Goal: Information Seeking & Learning: Compare options

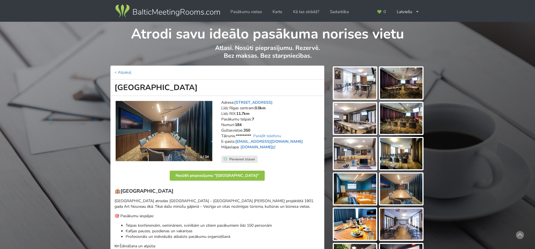
click at [286, 154] on address "Adrese: Elizabetes iela 101, Rīga Līdz Rīgas centram: 0.0km Līdz RIX: 11.7km Pa…" at bounding box center [270, 128] width 99 height 56
drag, startPoint x: 279, startPoint y: 141, endPoint x: 236, endPoint y: 141, distance: 42.9
click at [236, 141] on address "Adrese: Elizabetes iela 101, Rīga Līdz Rīgas centram: 0.0km Līdz RIX: 11.7km Pa…" at bounding box center [270, 128] width 99 height 56
copy address "sales@mercure-riga.lv"
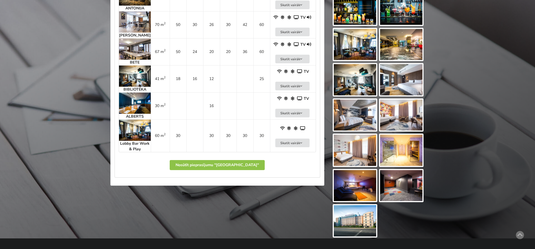
scroll to position [511, 0]
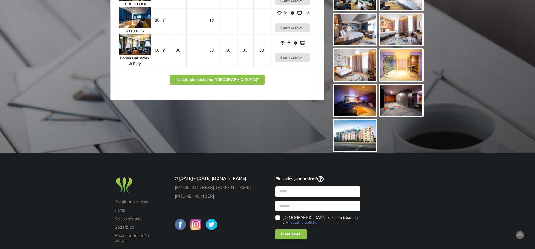
click at [366, 130] on img at bounding box center [355, 135] width 42 height 31
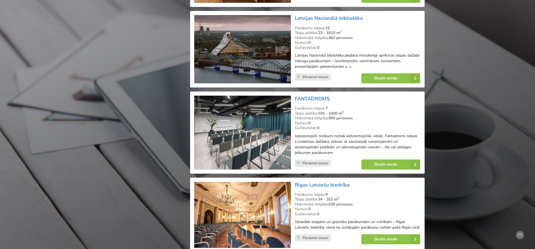
scroll to position [1233, 0]
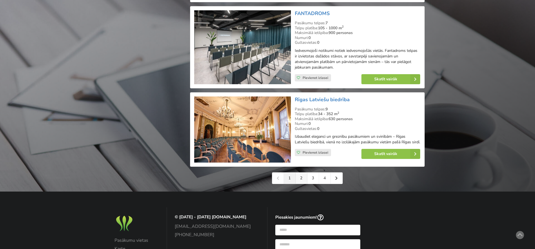
click at [301, 180] on link "2" at bounding box center [302, 177] width 12 height 11
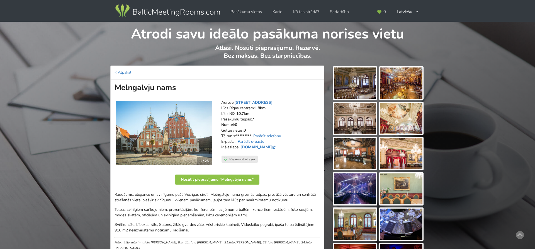
click at [249, 140] on link "Parādīt e-pastu" at bounding box center [251, 141] width 27 height 5
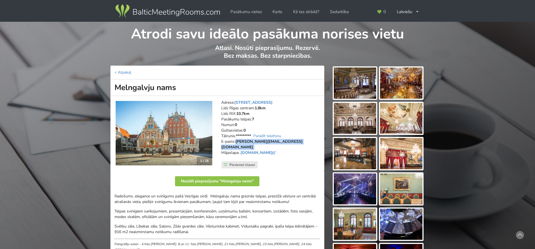
drag, startPoint x: 281, startPoint y: 141, endPoint x: 237, endPoint y: 142, distance: 44.0
click at [237, 142] on address "Adrese: Rātslaukums 7, Rīga Līdz Rīgas centram: 1.8km Līdz RIX: 10.7km Pasākumu…" at bounding box center [270, 130] width 99 height 61
copy address "pasakumucentri@riga.lv"
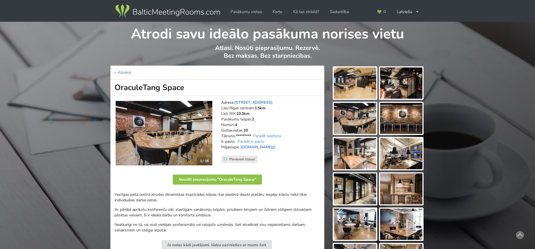
click at [356, 81] on img at bounding box center [355, 82] width 42 height 31
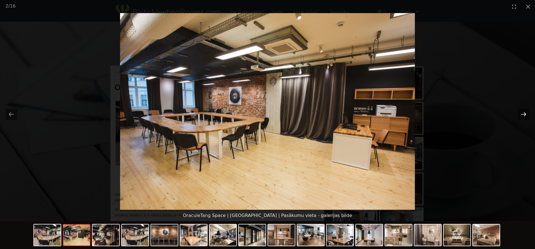
click at [522, 114] on button "Next slide" at bounding box center [524, 114] width 12 height 11
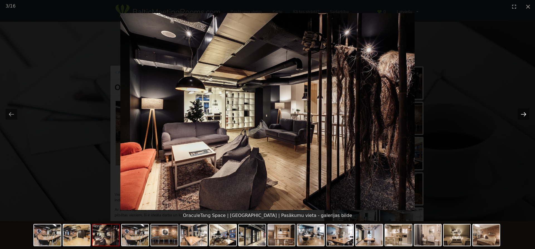
click at [522, 114] on button "Next slide" at bounding box center [524, 114] width 12 height 11
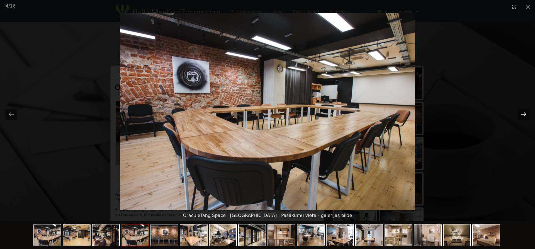
click at [522, 114] on button "Next slide" at bounding box center [524, 114] width 12 height 11
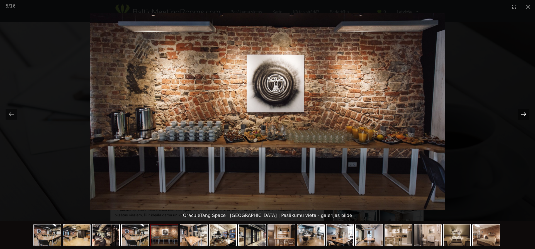
click at [522, 114] on button "Next slide" at bounding box center [524, 114] width 12 height 11
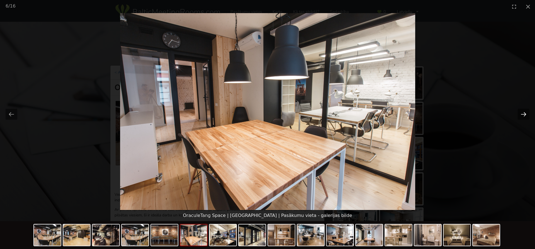
click at [522, 114] on button "Next slide" at bounding box center [524, 114] width 12 height 11
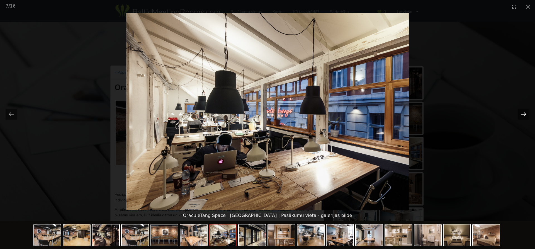
click at [522, 114] on button "Next slide" at bounding box center [524, 114] width 12 height 11
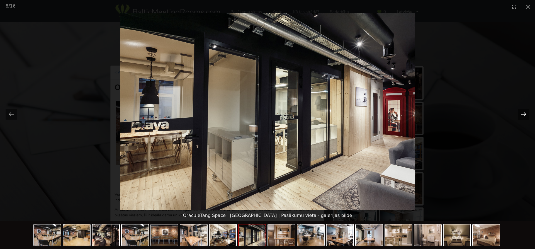
click at [522, 114] on button "Next slide" at bounding box center [524, 114] width 12 height 11
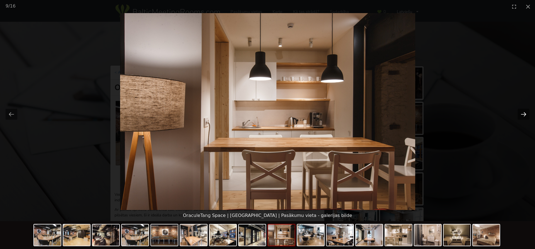
click at [522, 114] on button "Next slide" at bounding box center [524, 114] width 12 height 11
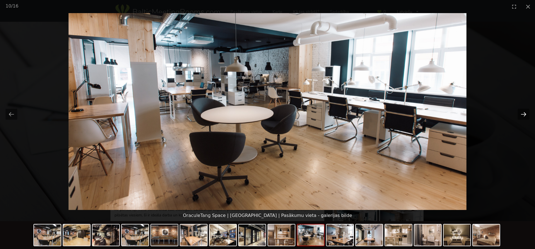
click at [522, 114] on button "Next slide" at bounding box center [524, 114] width 12 height 11
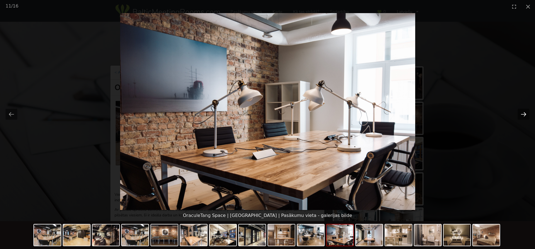
click at [523, 114] on button "Next slide" at bounding box center [524, 114] width 12 height 11
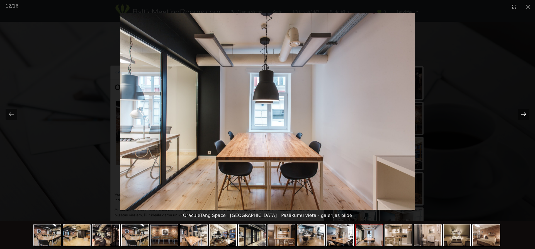
click at [523, 114] on button "Next slide" at bounding box center [524, 114] width 12 height 11
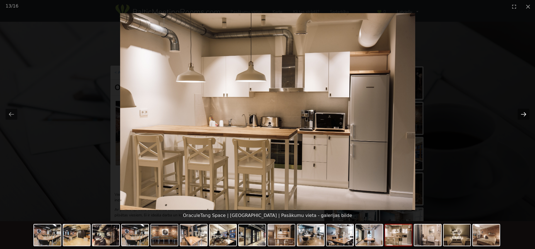
click at [523, 114] on button "Next slide" at bounding box center [524, 114] width 12 height 11
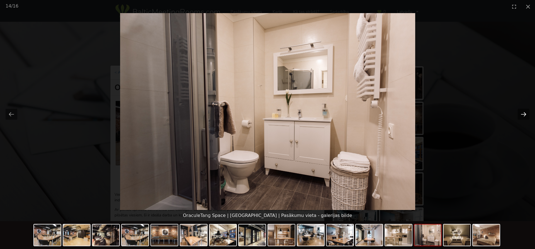
click at [523, 114] on button "Next slide" at bounding box center [524, 114] width 12 height 11
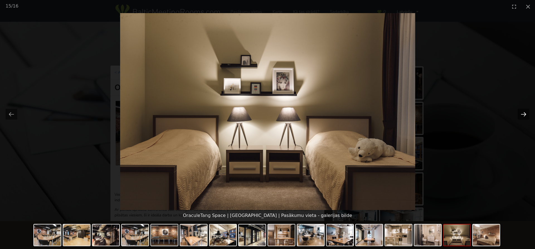
click at [523, 114] on button "Next slide" at bounding box center [524, 114] width 12 height 11
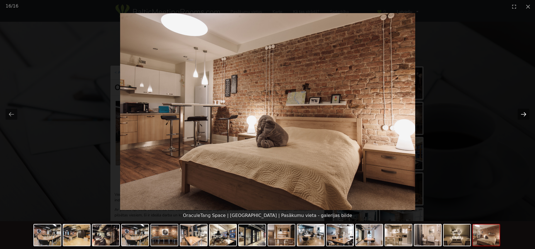
click at [523, 114] on button "Next slide" at bounding box center [524, 114] width 12 height 11
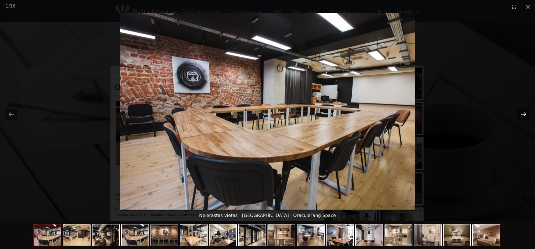
click at [523, 114] on button "Next slide" at bounding box center [524, 114] width 12 height 11
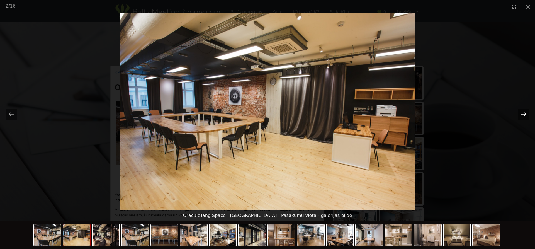
click at [523, 114] on button "Next slide" at bounding box center [524, 114] width 12 height 11
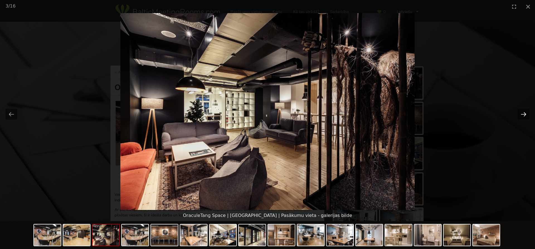
click at [523, 114] on button "Next slide" at bounding box center [524, 114] width 12 height 11
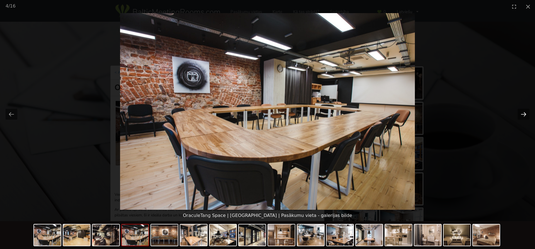
click at [523, 114] on button "Next slide" at bounding box center [524, 114] width 12 height 11
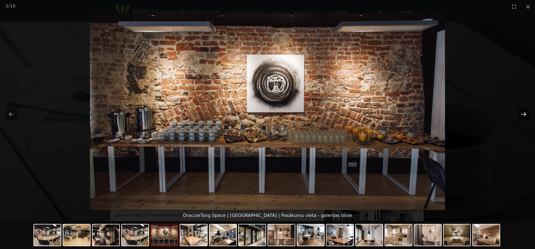
click at [523, 114] on button "Next slide" at bounding box center [524, 114] width 12 height 11
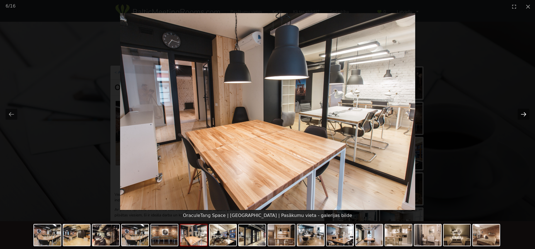
click at [523, 114] on button "Next slide" at bounding box center [524, 114] width 12 height 11
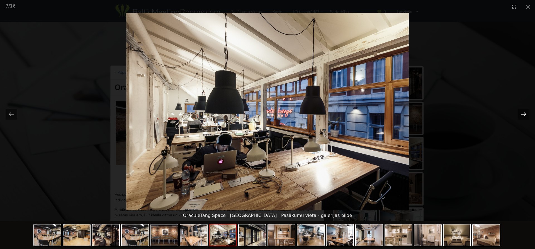
click at [523, 114] on button "Next slide" at bounding box center [524, 114] width 12 height 11
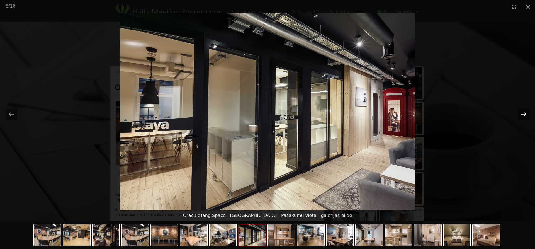
click at [523, 114] on button "Next slide" at bounding box center [524, 114] width 12 height 11
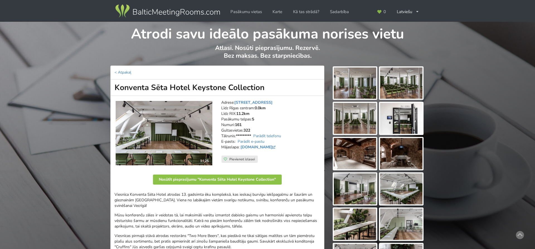
click at [353, 82] on img at bounding box center [355, 82] width 42 height 31
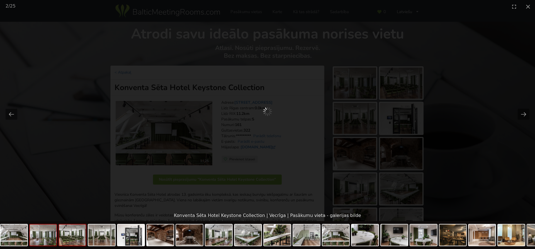
click at [70, 234] on img at bounding box center [72, 234] width 27 height 21
click at [108, 240] on img at bounding box center [101, 234] width 27 height 21
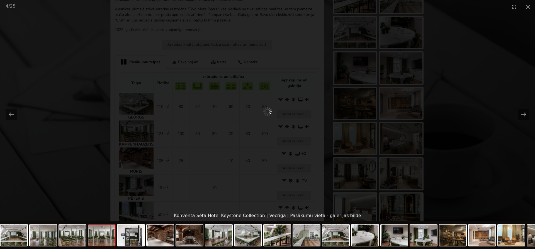
scroll to position [227, 0]
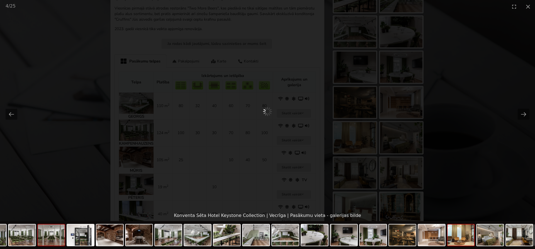
drag, startPoint x: 508, startPoint y: 239, endPoint x: 458, endPoint y: 240, distance: 50.4
click at [458, 240] on img at bounding box center [460, 234] width 27 height 21
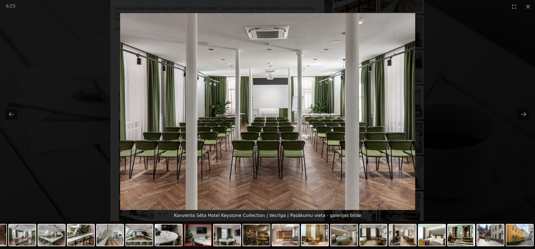
drag, startPoint x: 511, startPoint y: 233, endPoint x: 204, endPoint y: 230, distance: 306.4
click at [242, 241] on div at bounding box center [169, 235] width 731 height 29
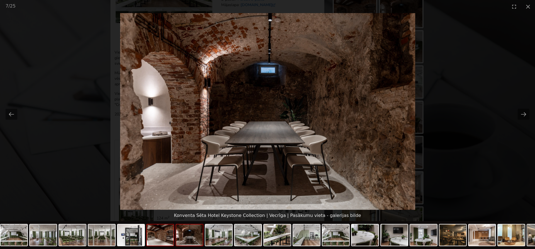
click at [163, 241] on img at bounding box center [160, 234] width 27 height 21
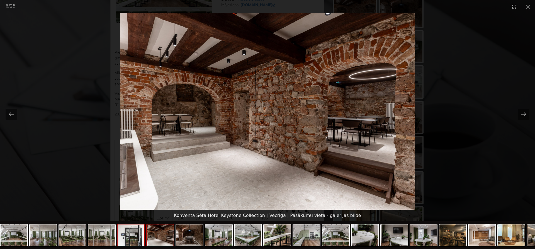
scroll to position [0, 0]
click at [134, 240] on img at bounding box center [131, 234] width 27 height 21
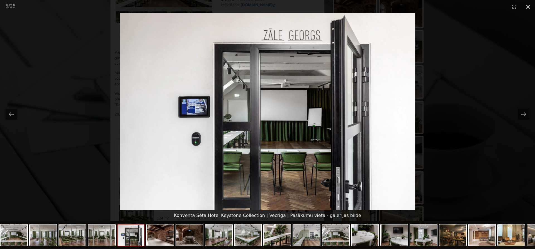
click at [528, 6] on button "Close gallery" at bounding box center [528, 6] width 14 height 13
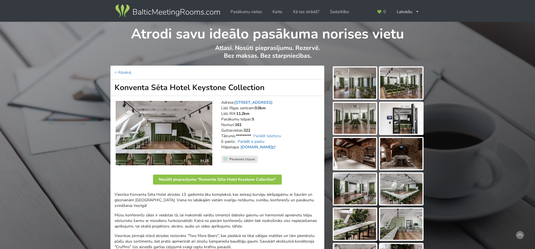
click at [254, 141] on link "Parādīt e-pastu" at bounding box center [251, 141] width 27 height 5
drag, startPoint x: 309, startPoint y: 141, endPoint x: 237, endPoint y: 142, distance: 72.2
click at [237, 142] on address "Adrese: Kalēju iela 9/11, Vecrīga Līdz Rīgas centram: 0.0km Līdz RIX: 11.2km Pa…" at bounding box center [270, 128] width 99 height 56
copy address "ks.conferences@keystonecollection.com"
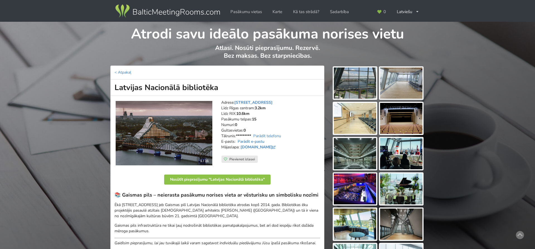
click at [260, 141] on link "Parādīt e-pastu" at bounding box center [251, 141] width 27 height 5
drag, startPoint x: 267, startPoint y: 141, endPoint x: 237, endPoint y: 141, distance: 30.4
click at [237, 141] on address "Adrese: Mūkusalas iela 3, Rīga Līdz Rīgas centram: 3.2km Līdz RIX: 10.6km Pasāk…" at bounding box center [270, 128] width 99 height 56
copy address "norises@lnb.lv"
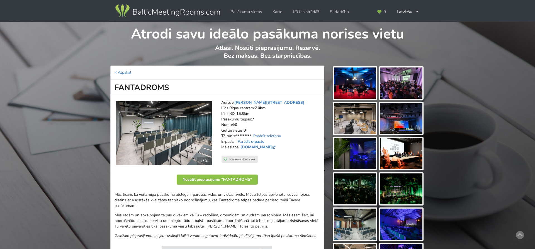
click at [253, 141] on link "Parādīt e-pastu" at bounding box center [251, 141] width 27 height 5
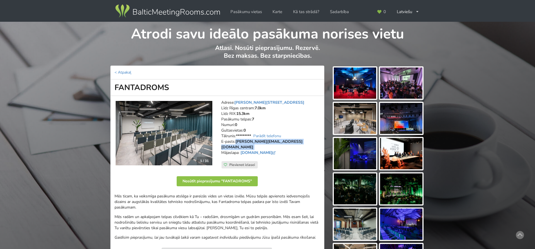
drag, startPoint x: 278, startPoint y: 141, endPoint x: 236, endPoint y: 141, distance: 41.5
click at [236, 141] on address "Adrese: [PERSON_NAME][STREET_ADDRESS] Rīgas centram: 7.0km Līdz RIX: 15.3km [GE…" at bounding box center [270, 130] width 99 height 61
copy address "[PERSON_NAME][EMAIL_ADDRESS][DOMAIN_NAME]"
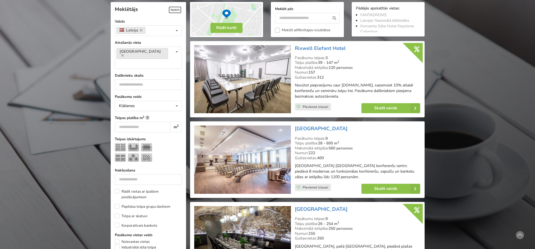
scroll to position [142, 0]
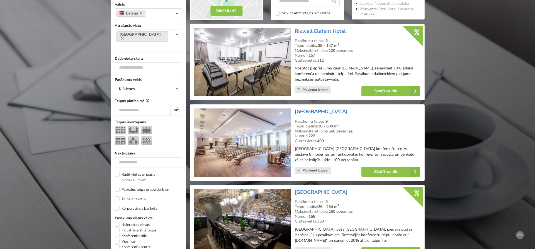
click at [334, 112] on link "[GEOGRAPHIC_DATA]" at bounding box center [321, 111] width 53 height 7
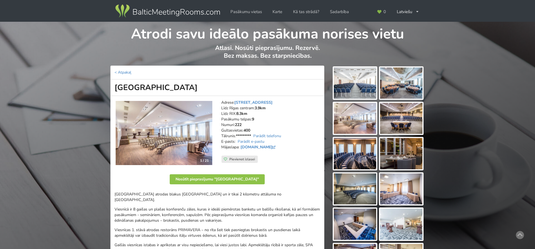
click at [206, 128] on img at bounding box center [164, 133] width 97 height 64
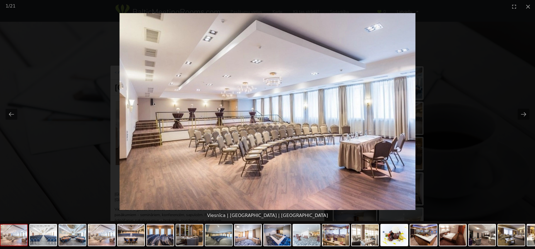
click at [405, 114] on img at bounding box center [267, 111] width 296 height 197
click at [395, 119] on img at bounding box center [267, 111] width 296 height 197
click at [526, 111] on button "Next slide" at bounding box center [524, 114] width 12 height 11
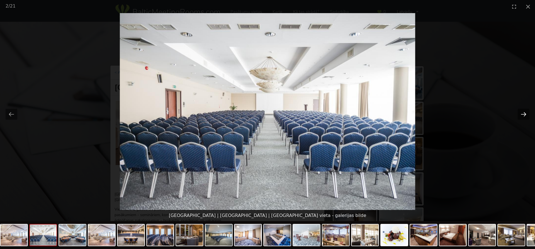
click at [526, 111] on button "Next slide" at bounding box center [524, 114] width 12 height 11
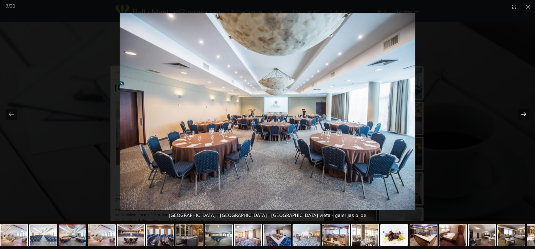
click at [526, 111] on button "Next slide" at bounding box center [524, 114] width 12 height 11
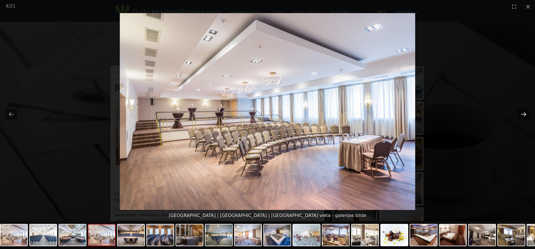
click at [526, 111] on button "Next slide" at bounding box center [524, 114] width 12 height 11
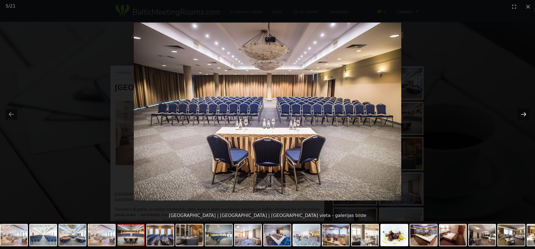
click at [526, 111] on button "Next slide" at bounding box center [524, 114] width 12 height 11
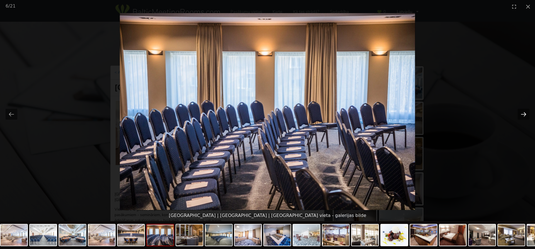
click at [526, 111] on button "Next slide" at bounding box center [524, 114] width 12 height 11
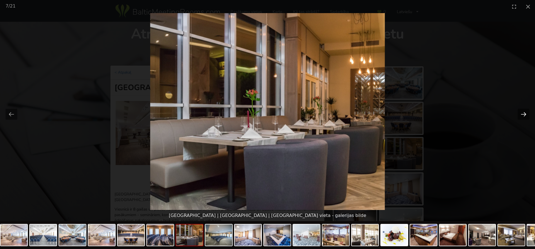
click at [526, 111] on button "Next slide" at bounding box center [524, 114] width 12 height 11
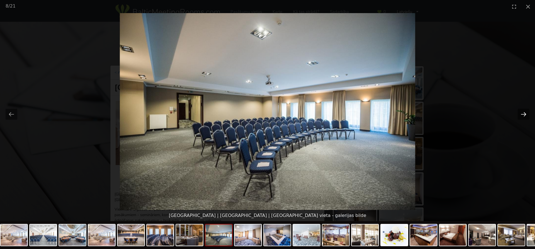
click at [523, 113] on button "Next slide" at bounding box center [524, 114] width 12 height 11
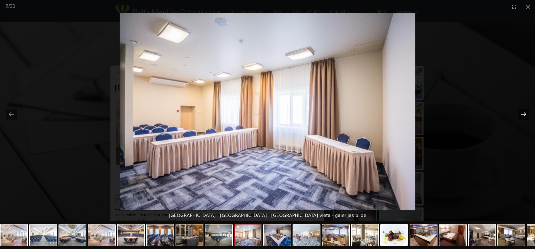
click at [523, 113] on button "Next slide" at bounding box center [524, 114] width 12 height 11
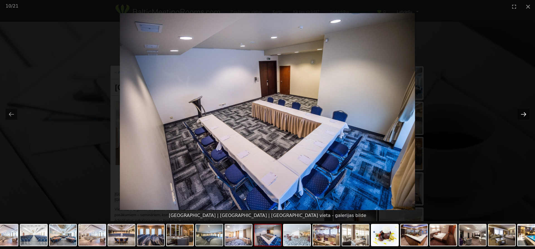
click at [523, 113] on button "Next slide" at bounding box center [524, 114] width 12 height 11
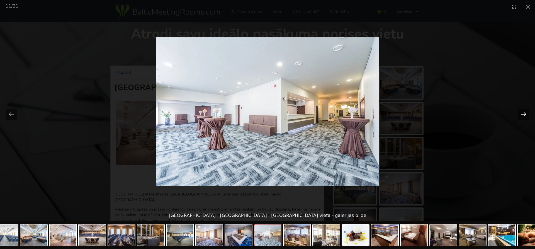
click at [523, 113] on button "Next slide" at bounding box center [524, 114] width 12 height 11
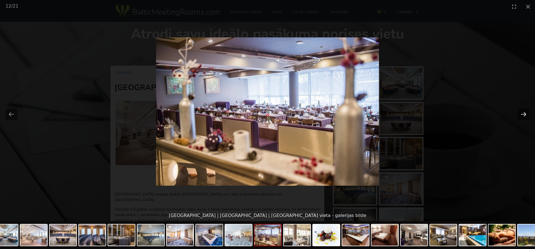
click at [523, 113] on button "Next slide" at bounding box center [524, 114] width 12 height 11
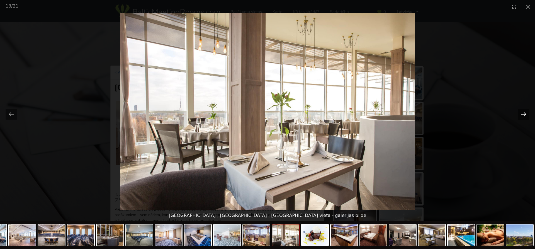
click at [523, 113] on button "Next slide" at bounding box center [524, 114] width 12 height 11
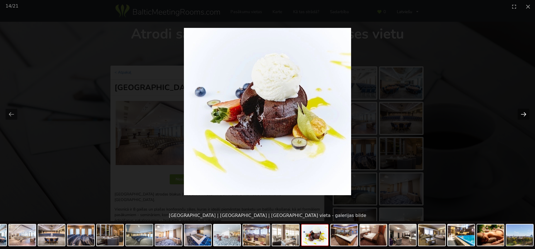
click at [523, 113] on button "Next slide" at bounding box center [524, 114] width 12 height 11
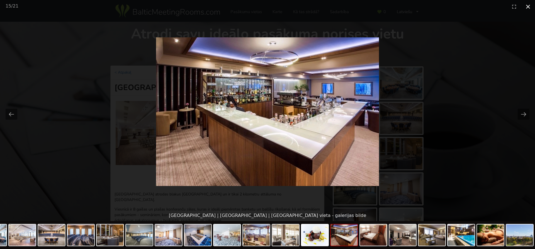
click at [528, 7] on button "Close gallery" at bounding box center [528, 6] width 14 height 13
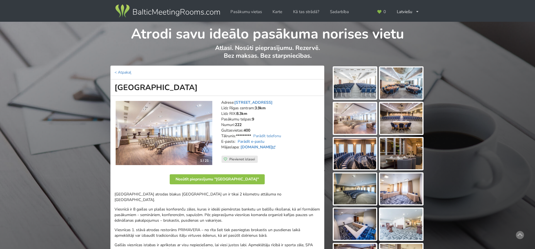
click at [258, 141] on link "Parādīt e-pastu" at bounding box center [251, 141] width 27 height 5
drag, startPoint x: 273, startPoint y: 142, endPoint x: 236, endPoint y: 141, distance: 36.5
click at [236, 141] on address "Adrese: Slokas iela 1, Rīga Līdz Rīgas centram: 3.9km Līdz RIX: 8.3km Pasākumu …" at bounding box center [270, 128] width 99 height 56
copy address "sales@bellevue.lv"
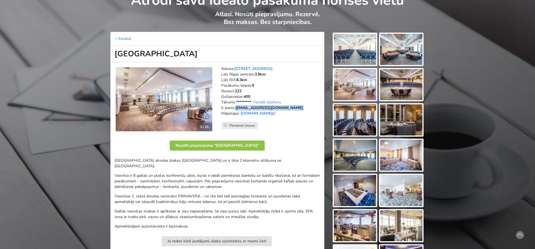
scroll to position [57, 0]
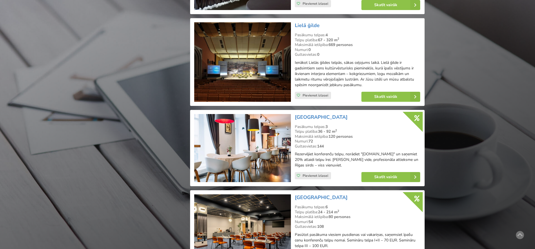
scroll to position [1193, 0]
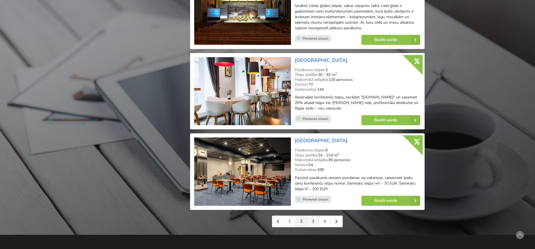
click at [314, 223] on link "3" at bounding box center [313, 221] width 12 height 11
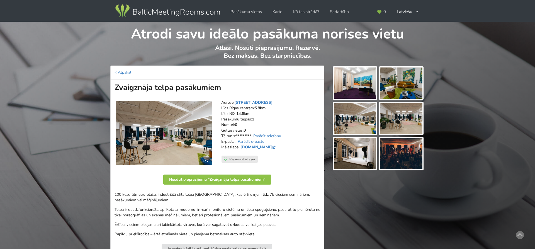
click at [203, 136] on img at bounding box center [164, 133] width 97 height 65
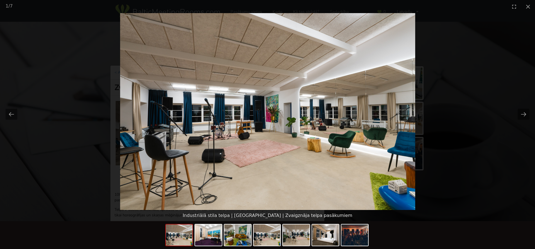
click at [416, 114] on picture at bounding box center [267, 111] width 535 height 197
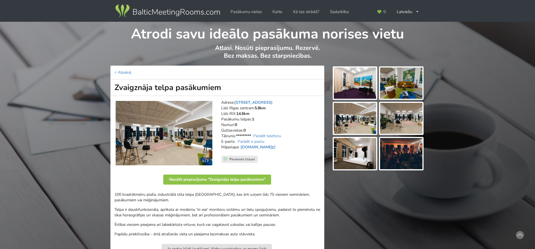
click at [407, 83] on img at bounding box center [401, 82] width 42 height 31
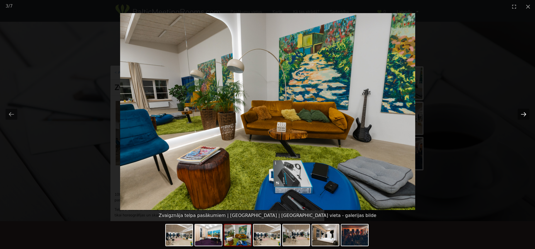
click at [525, 112] on button "Next slide" at bounding box center [524, 114] width 12 height 11
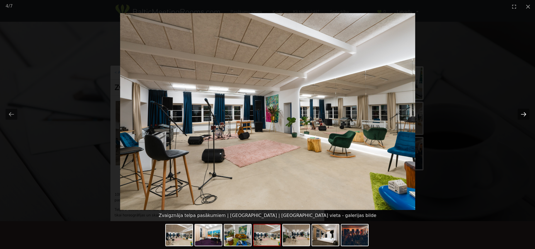
click at [525, 112] on button "Next slide" at bounding box center [524, 114] width 12 height 11
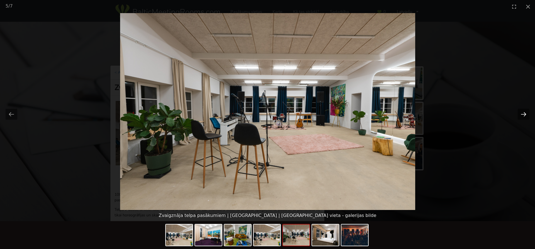
click at [525, 112] on button "Next slide" at bounding box center [524, 114] width 12 height 11
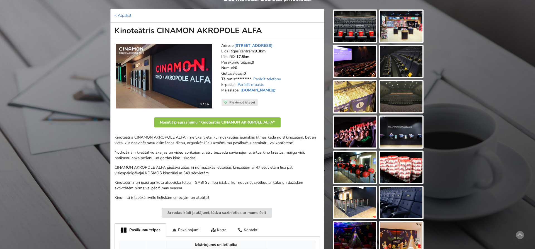
scroll to position [114, 0]
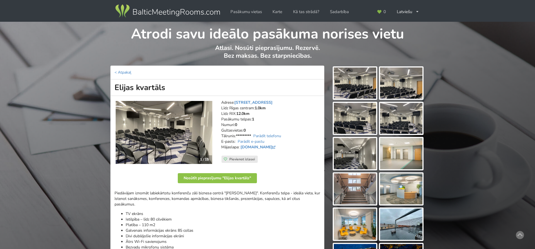
click at [353, 79] on img at bounding box center [355, 82] width 42 height 31
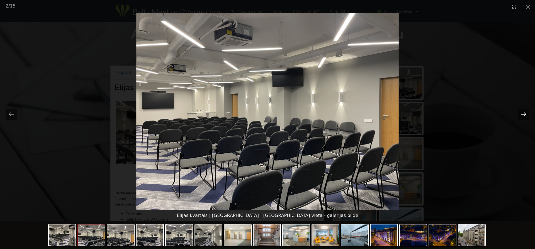
click at [521, 113] on button "Next slide" at bounding box center [524, 114] width 12 height 11
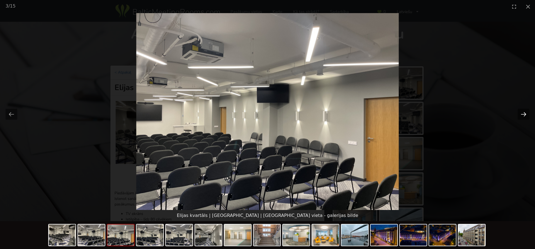
click at [521, 113] on button "Next slide" at bounding box center [524, 114] width 12 height 11
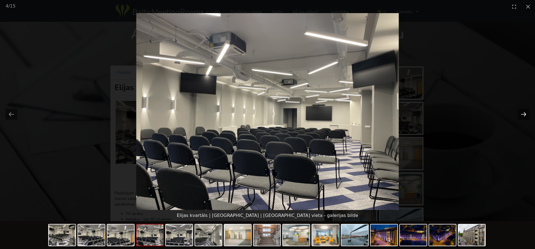
click at [521, 113] on button "Next slide" at bounding box center [524, 114] width 12 height 11
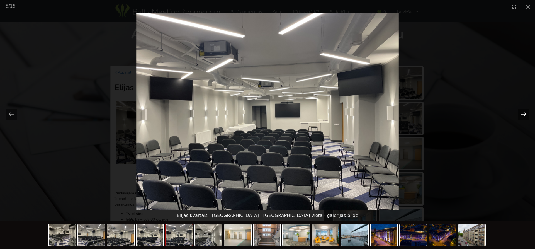
click at [521, 113] on button "Next slide" at bounding box center [524, 114] width 12 height 11
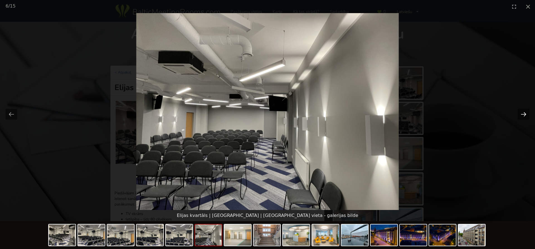
click at [523, 113] on button "Next slide" at bounding box center [524, 114] width 12 height 11
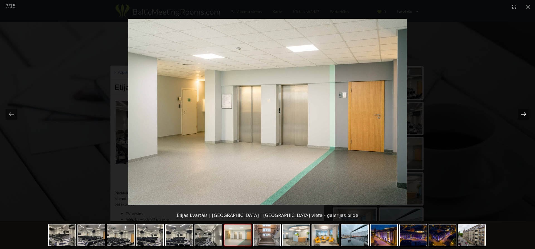
click at [520, 114] on button "Next slide" at bounding box center [524, 114] width 12 height 11
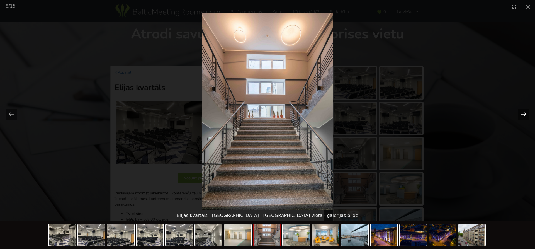
click at [520, 114] on button "Next slide" at bounding box center [524, 114] width 12 height 11
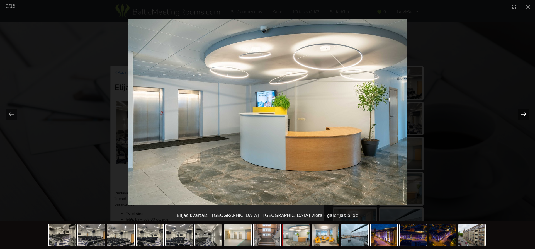
click at [520, 114] on button "Next slide" at bounding box center [524, 114] width 12 height 11
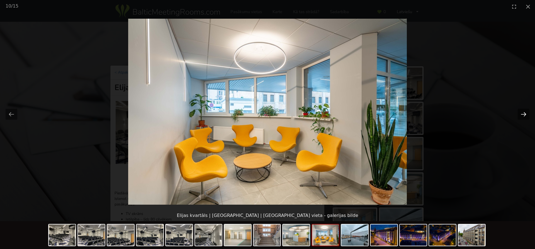
click at [520, 114] on button "Next slide" at bounding box center [524, 114] width 12 height 11
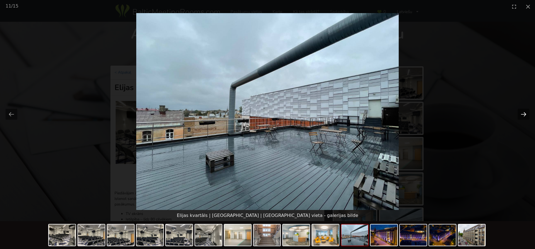
click at [520, 114] on button "Next slide" at bounding box center [524, 114] width 12 height 11
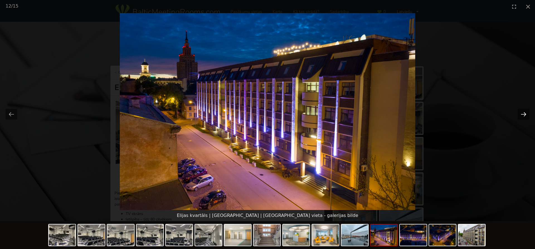
click at [520, 114] on button "Next slide" at bounding box center [524, 114] width 12 height 11
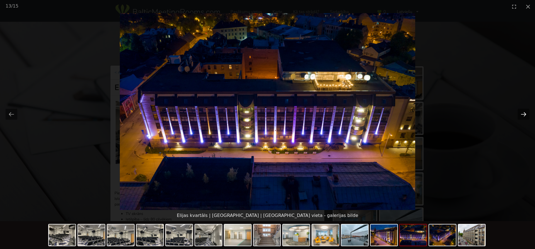
click at [520, 114] on button "Next slide" at bounding box center [524, 114] width 12 height 11
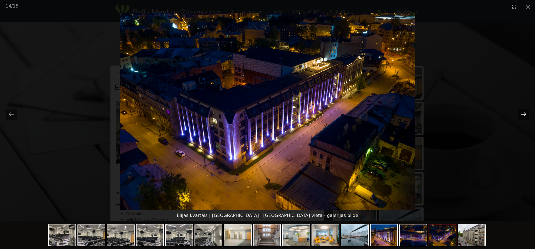
click at [526, 115] on button "Next slide" at bounding box center [524, 114] width 12 height 11
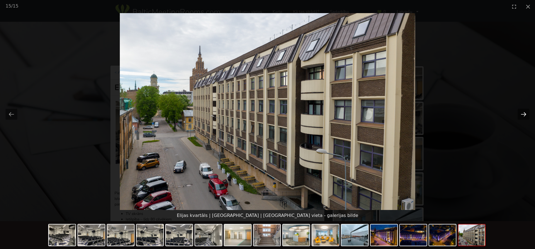
click at [526, 115] on button "Next slide" at bounding box center [524, 114] width 12 height 11
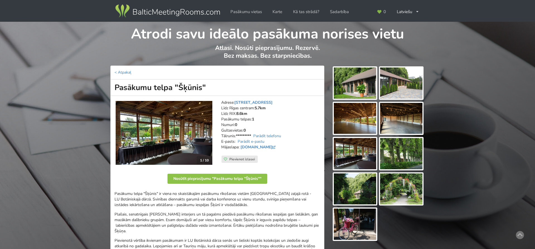
click at [180, 132] on img at bounding box center [164, 133] width 97 height 64
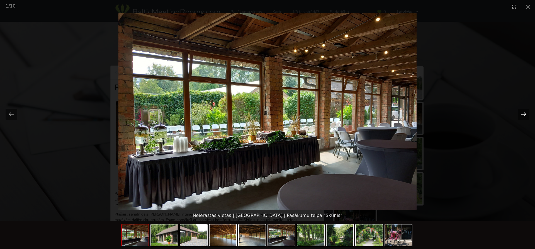
click at [523, 114] on button "Next slide" at bounding box center [524, 114] width 12 height 11
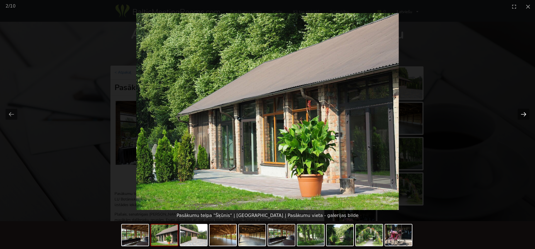
click at [523, 114] on button "Next slide" at bounding box center [524, 114] width 12 height 11
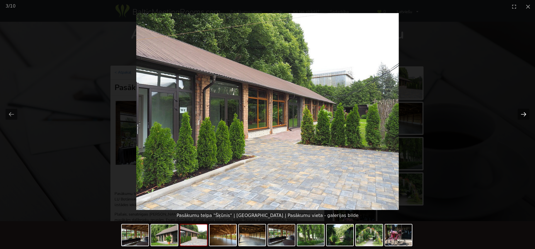
click at [523, 114] on button "Next slide" at bounding box center [524, 114] width 12 height 11
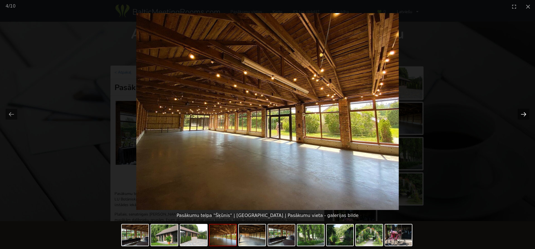
click at [523, 114] on button "Next slide" at bounding box center [524, 114] width 12 height 11
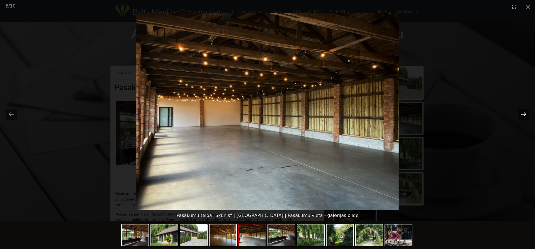
click at [523, 114] on button "Next slide" at bounding box center [524, 114] width 12 height 11
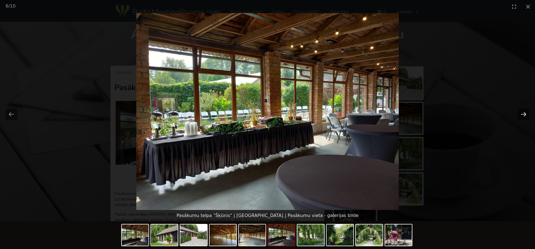
click at [523, 114] on button "Next slide" at bounding box center [524, 114] width 12 height 11
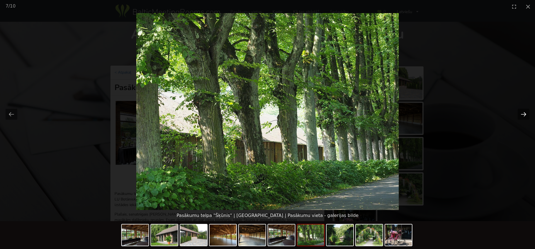
click at [523, 114] on button "Next slide" at bounding box center [524, 114] width 12 height 11
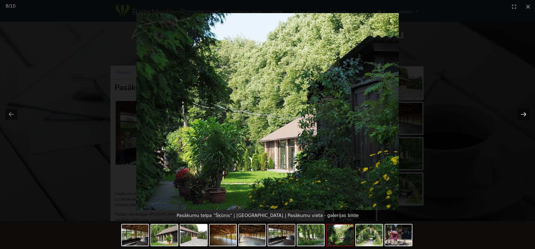
click at [523, 114] on button "Next slide" at bounding box center [524, 114] width 12 height 11
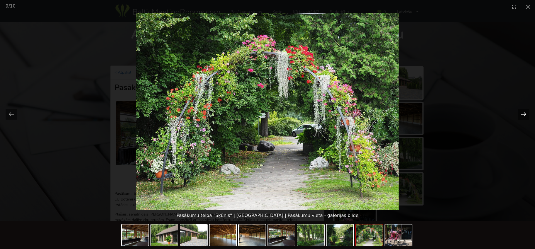
click at [524, 113] on button "Next slide" at bounding box center [524, 114] width 12 height 11
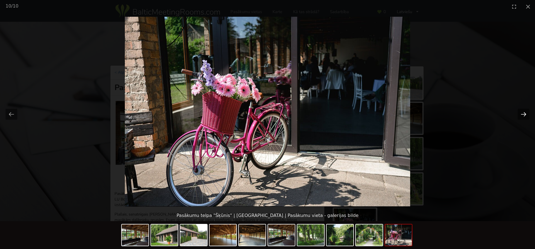
click at [524, 113] on button "Next slide" at bounding box center [524, 114] width 12 height 11
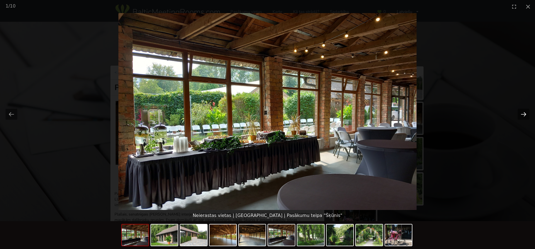
click at [524, 113] on button "Next slide" at bounding box center [524, 114] width 12 height 11
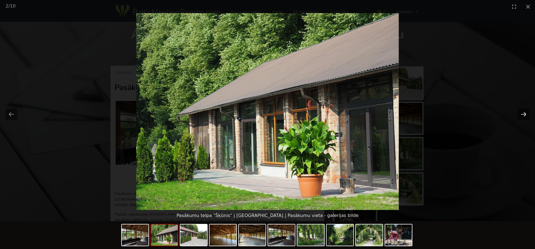
click at [524, 113] on button "Next slide" at bounding box center [524, 114] width 12 height 11
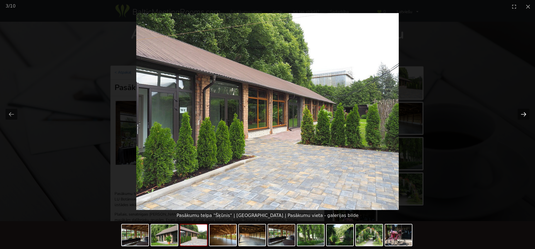
click at [524, 113] on button "Next slide" at bounding box center [524, 114] width 12 height 11
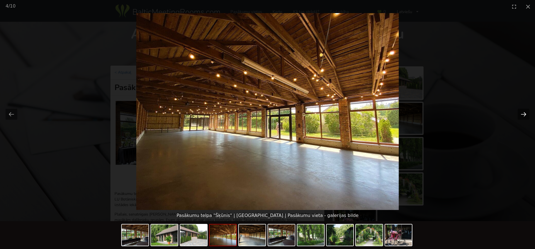
click at [521, 113] on button "Next slide" at bounding box center [524, 114] width 12 height 11
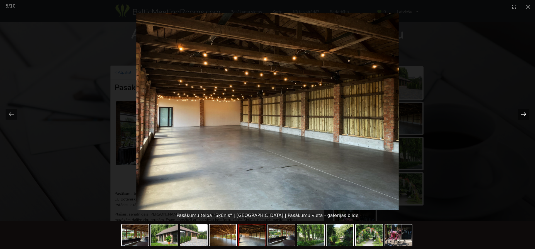
click at [525, 114] on button "Next slide" at bounding box center [524, 114] width 12 height 11
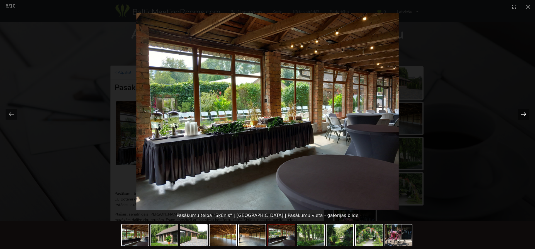
click at [525, 114] on button "Next slide" at bounding box center [524, 114] width 12 height 11
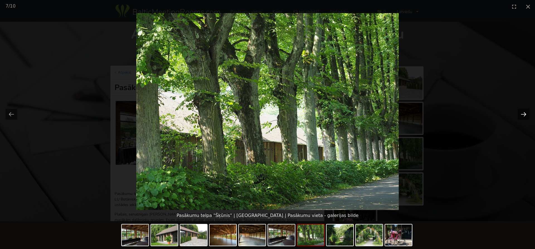
click at [525, 114] on button "Next slide" at bounding box center [524, 114] width 12 height 11
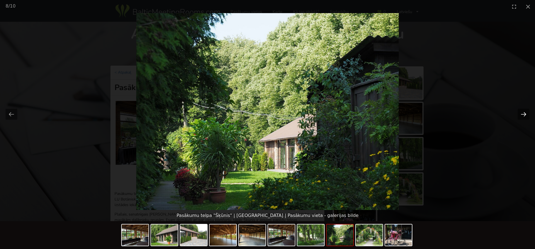
click at [525, 114] on button "Next slide" at bounding box center [524, 114] width 12 height 11
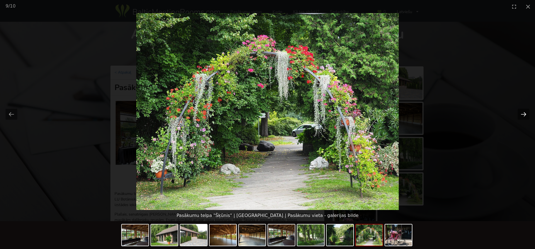
click at [525, 114] on button "Next slide" at bounding box center [524, 114] width 12 height 11
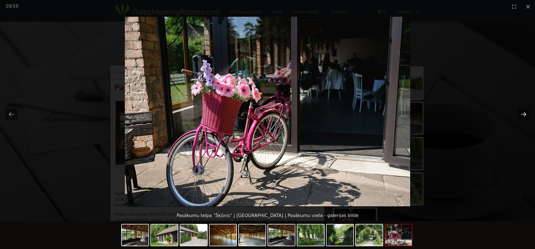
click at [525, 114] on button "Next slide" at bounding box center [524, 114] width 12 height 11
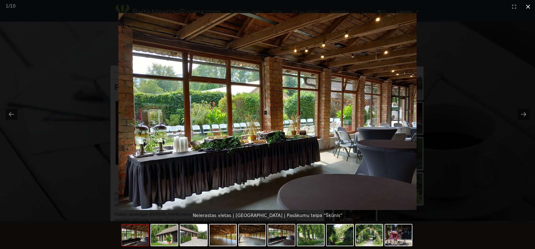
click at [526, 7] on button "Close gallery" at bounding box center [528, 6] width 14 height 13
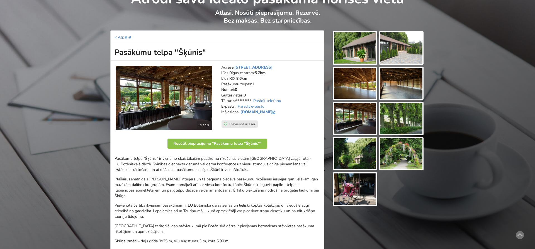
scroll to position [57, 0]
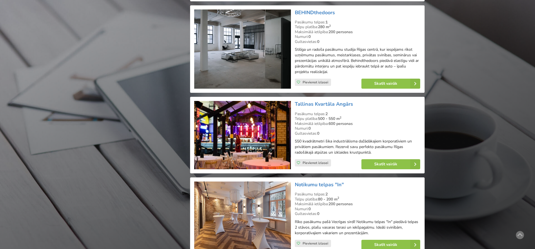
scroll to position [1193, 0]
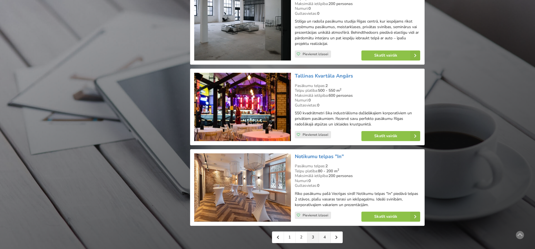
click at [324, 231] on link "4" at bounding box center [325, 236] width 12 height 11
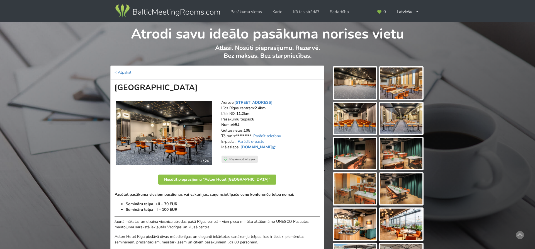
click at [172, 129] on img at bounding box center [164, 133] width 97 height 65
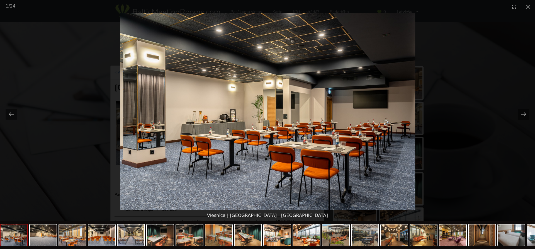
click at [398, 115] on img at bounding box center [267, 111] width 295 height 197
click at [524, 115] on button "Next slide" at bounding box center [524, 114] width 12 height 11
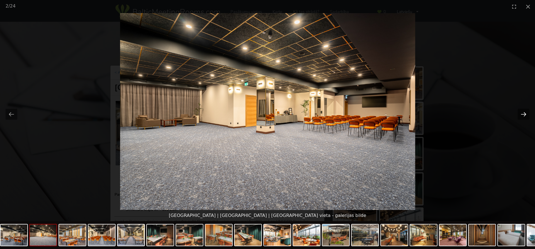
click at [524, 115] on button "Next slide" at bounding box center [524, 114] width 12 height 11
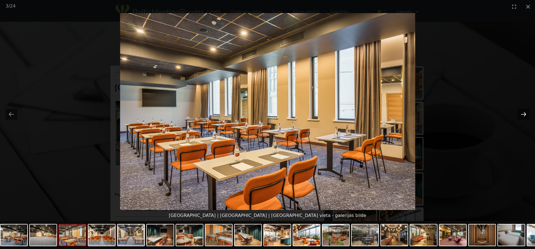
click at [524, 115] on button "Next slide" at bounding box center [524, 114] width 12 height 11
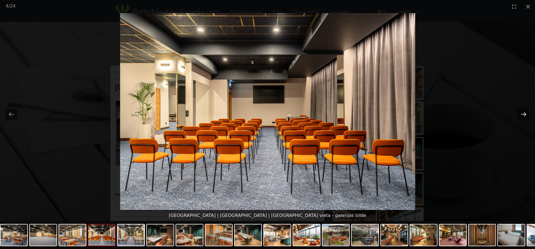
click at [524, 115] on button "Next slide" at bounding box center [524, 114] width 12 height 11
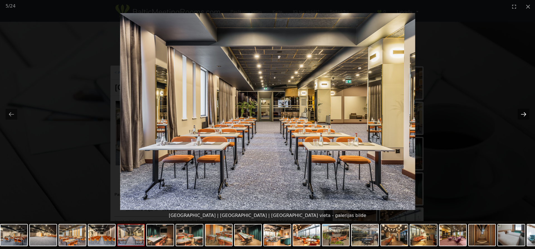
click at [524, 115] on button "Next slide" at bounding box center [524, 114] width 12 height 11
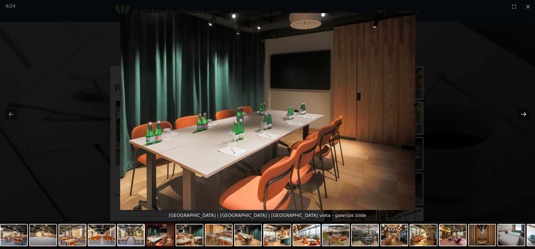
click at [524, 114] on button "Next slide" at bounding box center [524, 114] width 12 height 11
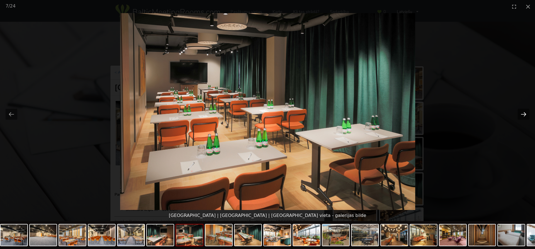
click at [524, 114] on button "Next slide" at bounding box center [524, 114] width 12 height 11
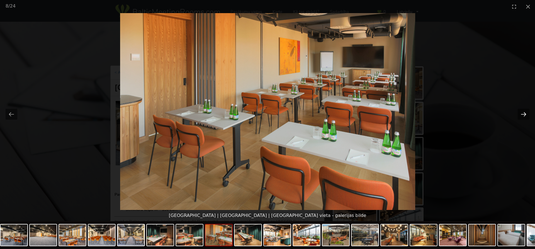
click at [524, 114] on button "Next slide" at bounding box center [524, 114] width 12 height 11
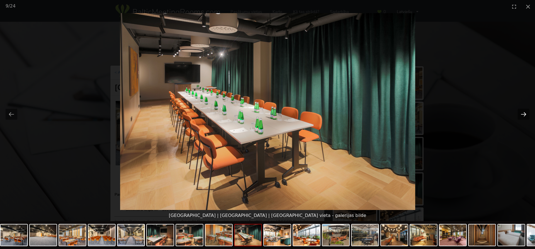
click at [524, 114] on button "Next slide" at bounding box center [524, 114] width 12 height 11
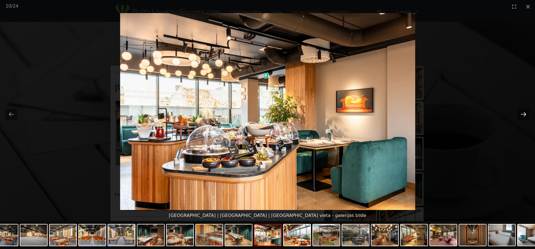
click at [524, 114] on button "Next slide" at bounding box center [524, 114] width 12 height 11
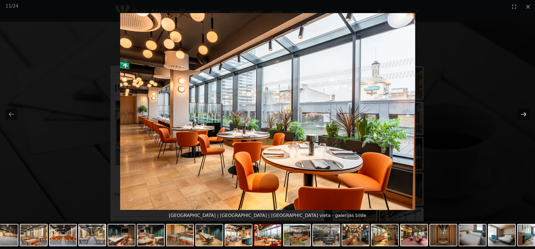
click at [523, 112] on button "Next slide" at bounding box center [524, 114] width 12 height 11
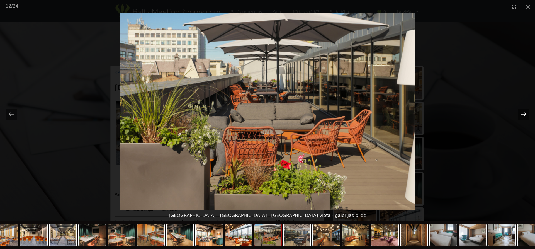
click at [523, 112] on button "Next slide" at bounding box center [524, 114] width 12 height 11
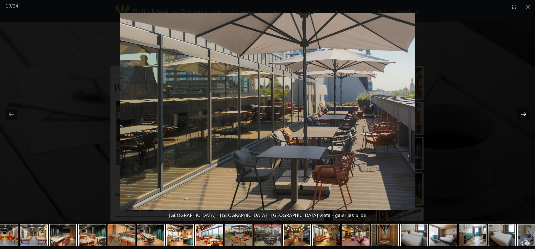
click at [523, 112] on button "Next slide" at bounding box center [524, 114] width 12 height 11
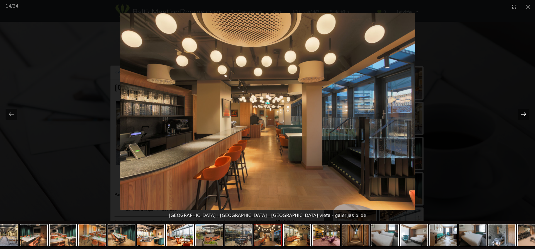
click at [523, 112] on button "Next slide" at bounding box center [524, 114] width 12 height 11
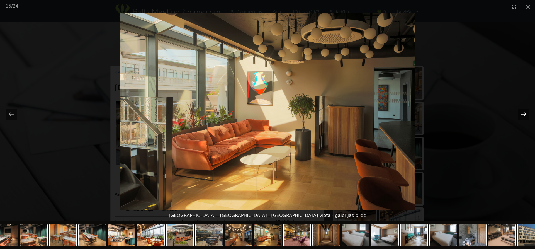
click at [523, 112] on button "Next slide" at bounding box center [524, 114] width 12 height 11
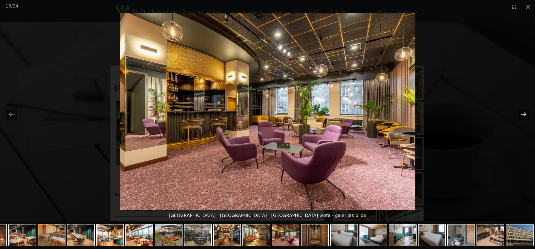
click at [523, 112] on button "Next slide" at bounding box center [524, 114] width 12 height 11
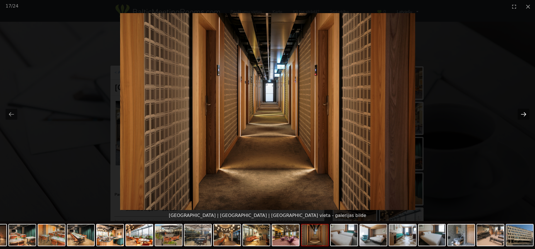
click at [523, 112] on button "Next slide" at bounding box center [524, 114] width 12 height 11
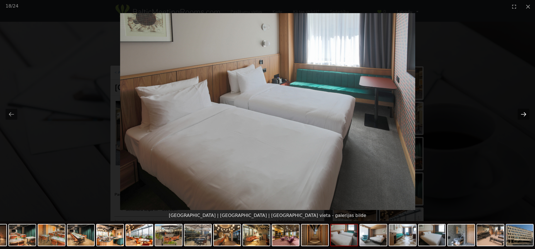
click at [523, 112] on button "Next slide" at bounding box center [524, 114] width 12 height 11
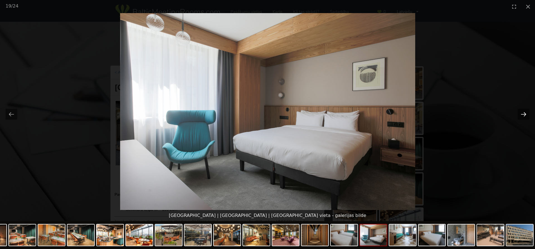
click at [523, 112] on button "Next slide" at bounding box center [524, 114] width 12 height 11
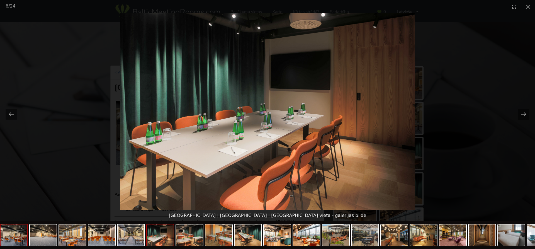
click at [16, 239] on img at bounding box center [14, 234] width 27 height 21
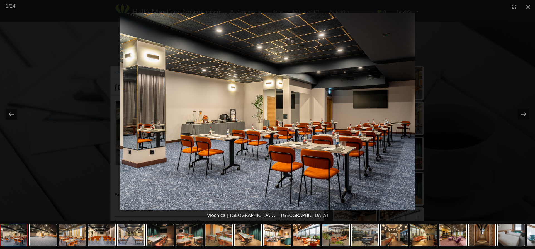
click at [20, 238] on img at bounding box center [14, 234] width 27 height 21
click at [46, 238] on img at bounding box center [43, 234] width 27 height 21
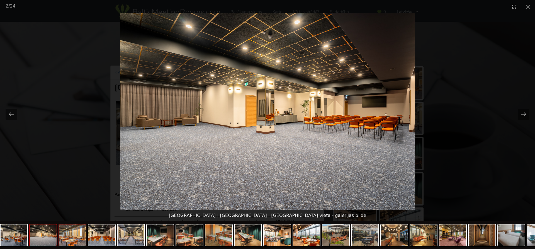
click at [69, 238] on img at bounding box center [72, 234] width 27 height 21
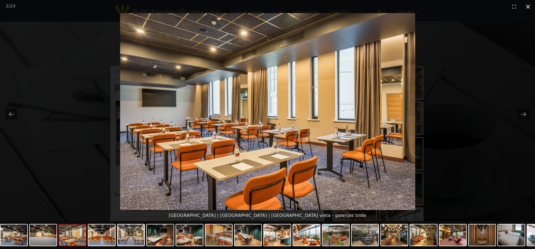
click at [528, 5] on button "Close gallery" at bounding box center [528, 6] width 14 height 13
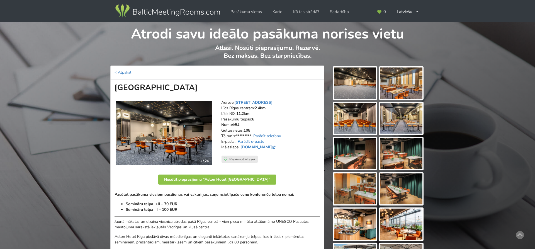
click at [255, 141] on link "Parādīt e-pastu" at bounding box center [251, 141] width 27 height 5
drag, startPoint x: 292, startPoint y: 141, endPoint x: 236, endPoint y: 142, distance: 56.0
click at [236, 142] on address "Adrese: Brīvības iela 48/50, Rīga Līdz Rīgas centram: 2.4km Līdz RIX: 11.2km Pa…" at bounding box center [270, 128] width 99 height 56
copy address "sales@astonhotelriga.com"
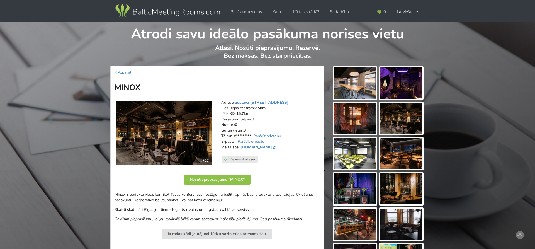
click at [175, 134] on img at bounding box center [164, 133] width 97 height 65
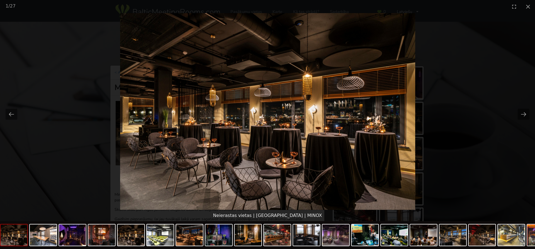
click at [400, 130] on img at bounding box center [267, 111] width 295 height 197
click at [398, 128] on img at bounding box center [267, 111] width 295 height 197
click at [523, 113] on button "Next slide" at bounding box center [524, 114] width 12 height 11
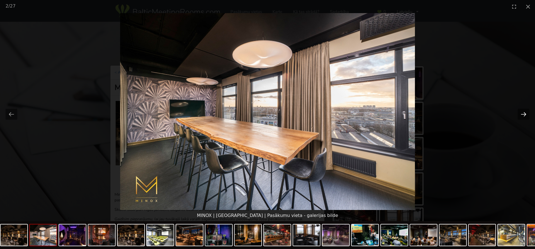
click at [523, 113] on button "Next slide" at bounding box center [524, 114] width 12 height 11
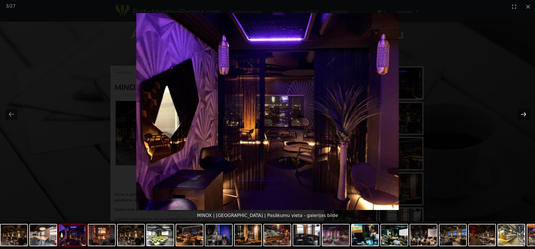
click at [523, 113] on button "Next slide" at bounding box center [524, 114] width 12 height 11
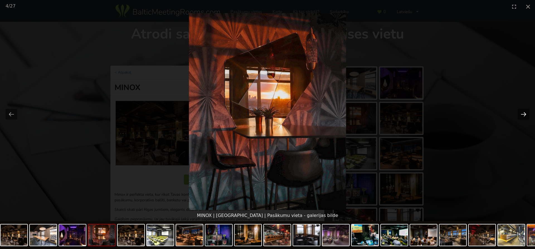
click at [523, 113] on button "Next slide" at bounding box center [524, 114] width 12 height 11
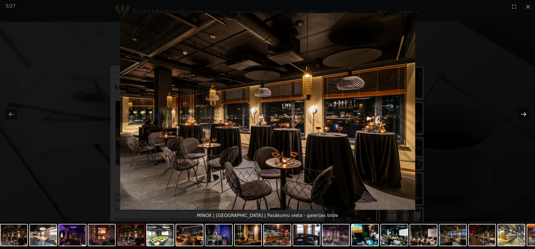
click at [523, 113] on button "Next slide" at bounding box center [524, 114] width 12 height 11
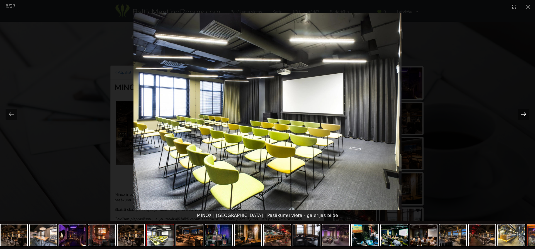
click at [523, 113] on button "Next slide" at bounding box center [524, 114] width 12 height 11
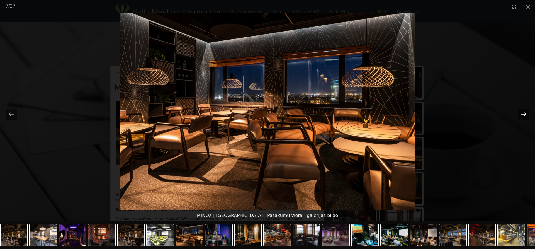
click at [523, 113] on button "Next slide" at bounding box center [524, 114] width 12 height 11
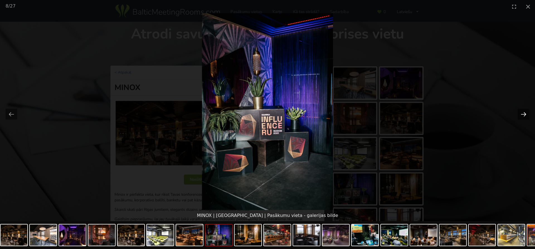
click at [523, 113] on button "Next slide" at bounding box center [524, 114] width 12 height 11
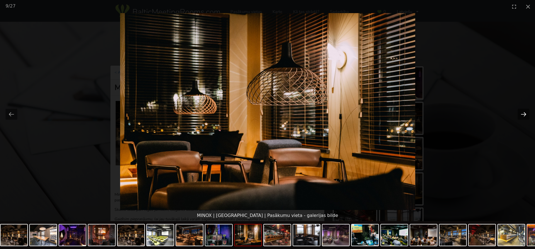
click at [523, 113] on button "Next slide" at bounding box center [524, 114] width 12 height 11
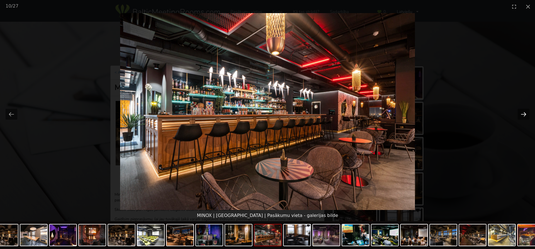
click at [523, 113] on button "Next slide" at bounding box center [524, 114] width 12 height 11
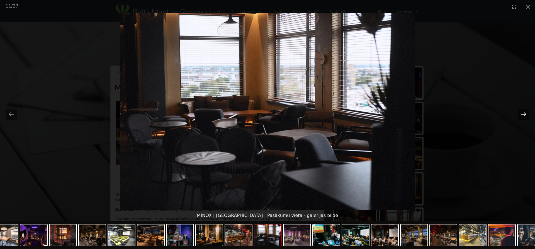
click at [523, 113] on button "Next slide" at bounding box center [524, 114] width 12 height 11
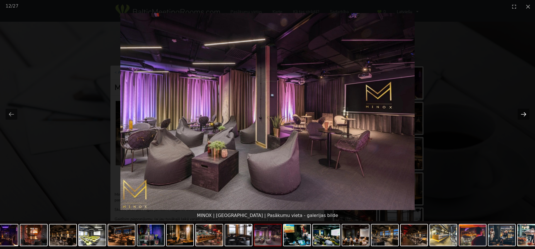
click at [523, 113] on button "Next slide" at bounding box center [524, 114] width 12 height 11
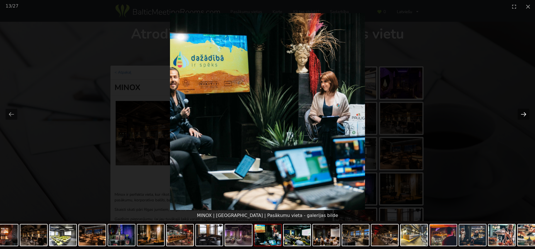
click at [523, 113] on button "Next slide" at bounding box center [524, 114] width 12 height 11
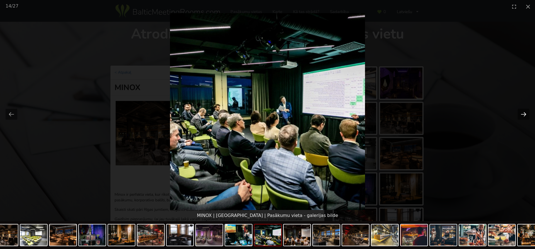
click at [523, 113] on button "Next slide" at bounding box center [524, 114] width 12 height 11
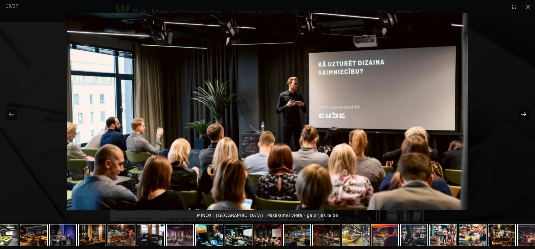
click at [523, 113] on button "Next slide" at bounding box center [524, 114] width 12 height 11
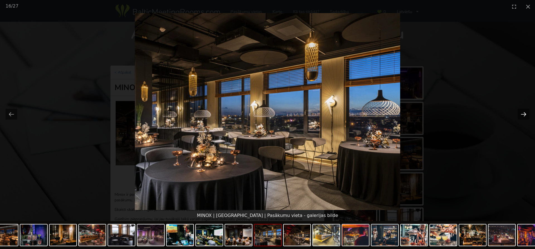
click at [523, 113] on button "Next slide" at bounding box center [524, 114] width 12 height 11
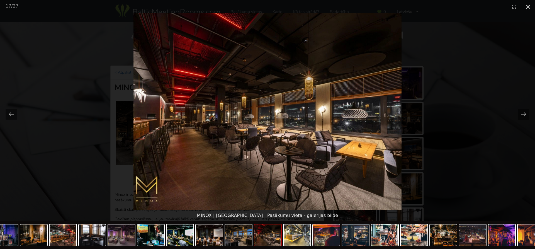
click at [528, 6] on button "Close gallery" at bounding box center [528, 6] width 14 height 13
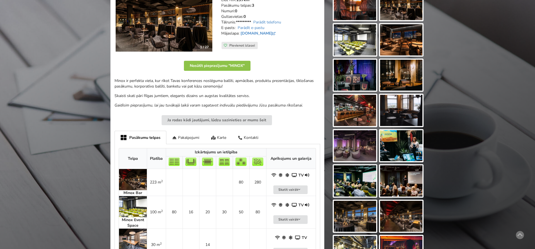
scroll to position [57, 0]
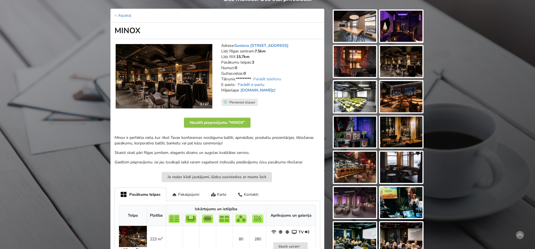
click at [255, 84] on link "Parādīt e-pastu" at bounding box center [251, 84] width 27 height 5
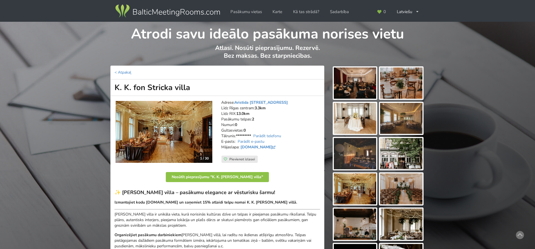
click at [197, 132] on img at bounding box center [164, 132] width 97 height 62
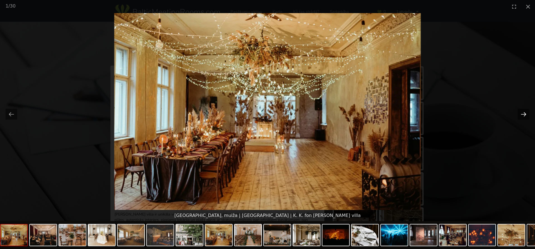
click at [524, 114] on button "Next slide" at bounding box center [524, 114] width 12 height 11
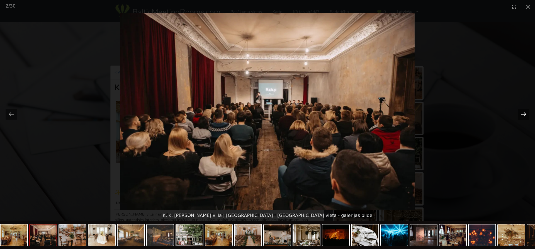
click at [524, 114] on button "Next slide" at bounding box center [524, 114] width 12 height 11
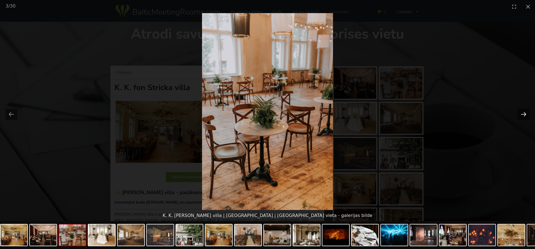
click at [523, 114] on button "Next slide" at bounding box center [524, 114] width 12 height 11
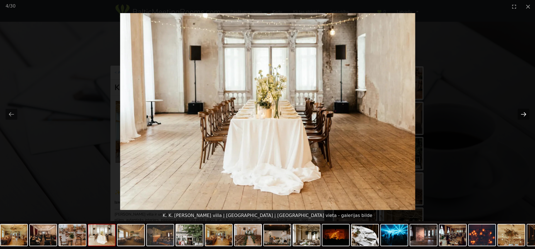
click at [523, 114] on button "Next slide" at bounding box center [524, 114] width 12 height 11
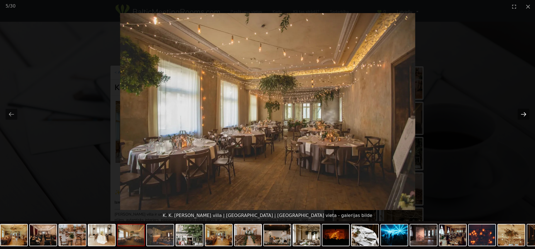
click at [523, 114] on button "Next slide" at bounding box center [524, 114] width 12 height 11
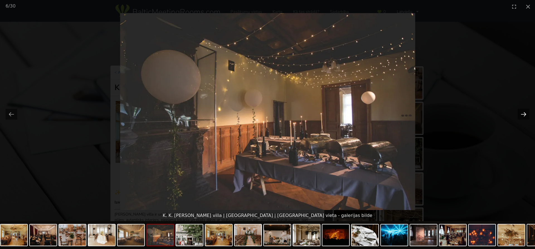
click at [523, 114] on button "Next slide" at bounding box center [524, 114] width 12 height 11
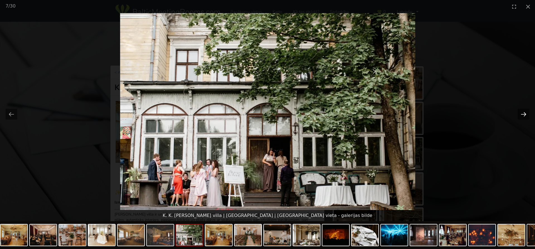
click at [523, 114] on button "Next slide" at bounding box center [524, 114] width 12 height 11
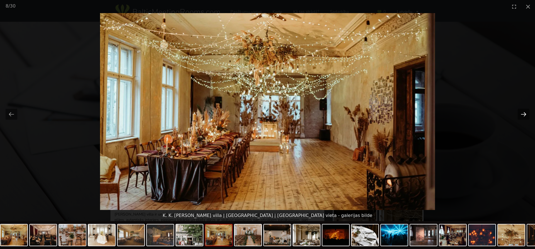
click at [523, 114] on button "Next slide" at bounding box center [524, 114] width 12 height 11
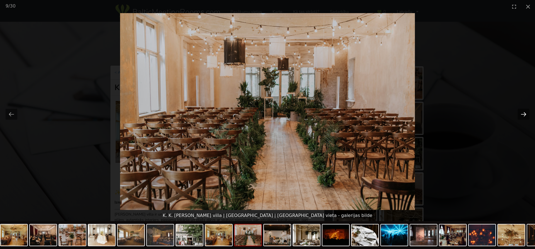
click at [523, 114] on button "Next slide" at bounding box center [524, 114] width 12 height 11
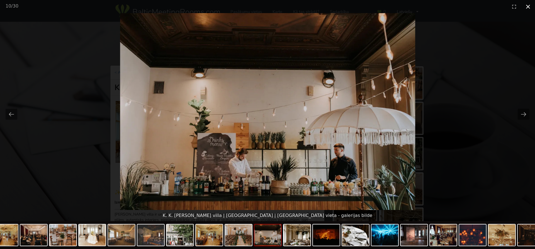
click at [528, 7] on button "Close gallery" at bounding box center [528, 6] width 14 height 13
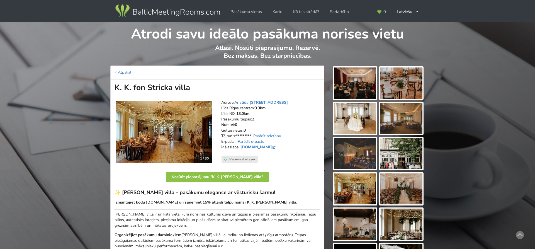
click at [247, 140] on link "Parādīt e-pastu" at bounding box center [251, 141] width 27 height 5
drag, startPoint x: 290, startPoint y: 141, endPoint x: 237, endPoint y: 141, distance: 52.9
click at [237, 141] on address "Adrese: Aristida Briāna iela 9, Rīga Līdz Rīgas centram: 3.3km Līdz RIX: 13.0km…" at bounding box center [270, 128] width 99 height 56
copy address "kristine@fonstrickavilla.lv"
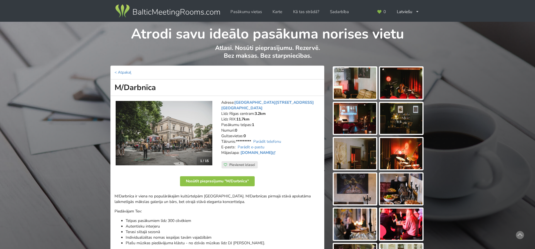
click at [180, 123] on img at bounding box center [164, 133] width 97 height 65
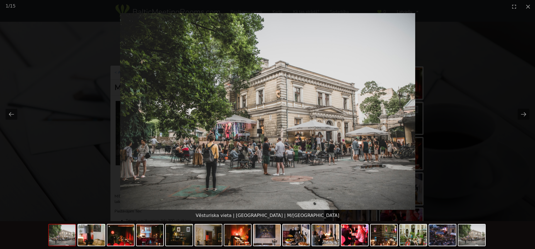
click at [388, 128] on img at bounding box center [267, 111] width 295 height 197
click at [521, 112] on button "Next slide" at bounding box center [524, 114] width 12 height 11
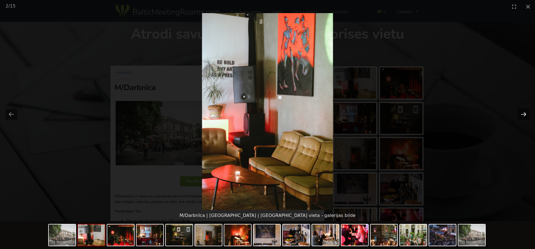
click at [521, 112] on button "Next slide" at bounding box center [524, 114] width 12 height 11
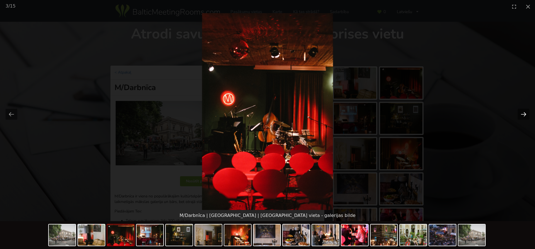
click at [521, 112] on button "Next slide" at bounding box center [524, 114] width 12 height 11
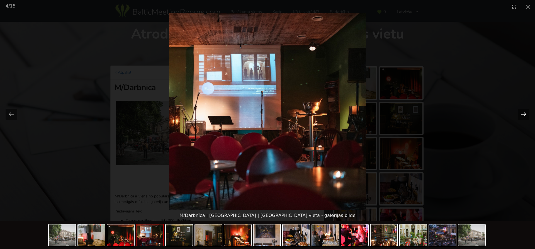
click at [521, 112] on button "Next slide" at bounding box center [524, 114] width 12 height 11
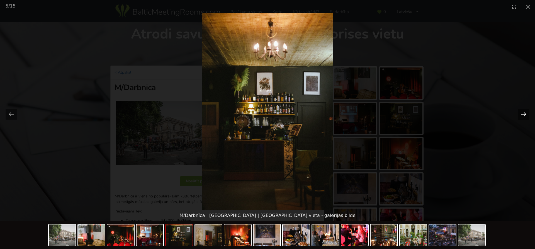
click at [521, 112] on button "Next slide" at bounding box center [524, 114] width 12 height 11
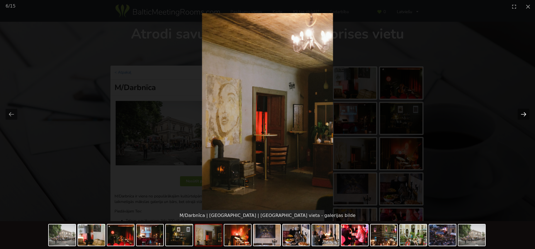
click at [521, 112] on button "Next slide" at bounding box center [524, 114] width 12 height 11
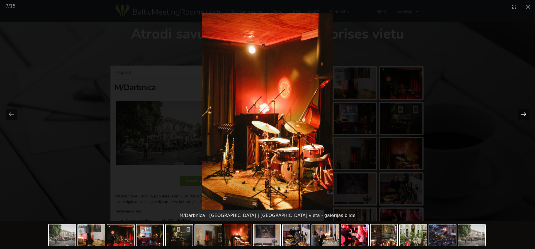
click at [521, 112] on button "Next slide" at bounding box center [524, 114] width 12 height 11
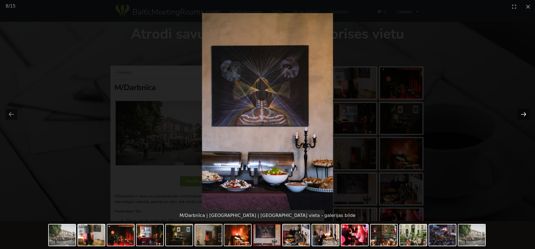
click at [521, 112] on button "Next slide" at bounding box center [524, 114] width 12 height 11
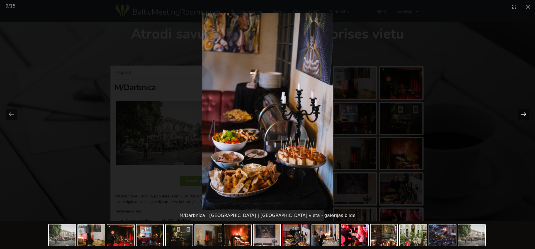
click at [521, 112] on button "Next slide" at bounding box center [524, 114] width 12 height 11
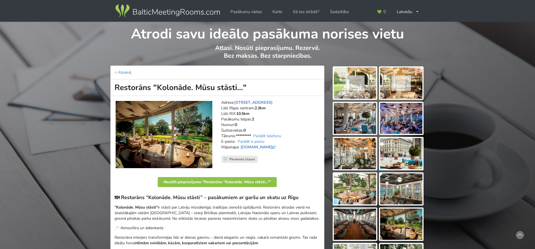
click at [165, 125] on img at bounding box center [164, 134] width 97 height 67
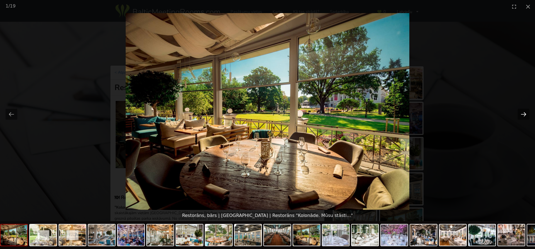
click at [524, 113] on button "Next slide" at bounding box center [524, 114] width 12 height 11
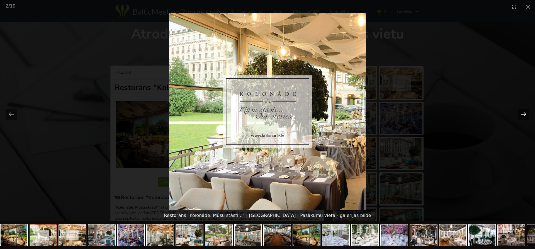
click at [524, 113] on button "Next slide" at bounding box center [524, 114] width 12 height 11
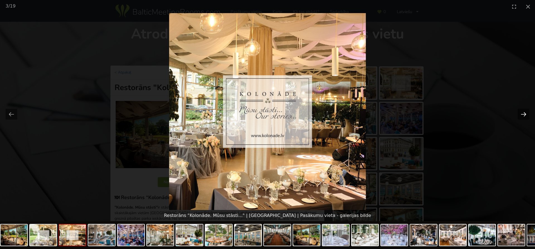
click at [524, 113] on button "Next slide" at bounding box center [524, 114] width 12 height 11
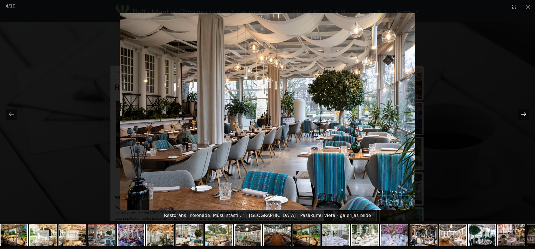
click at [524, 113] on button "Next slide" at bounding box center [524, 114] width 12 height 11
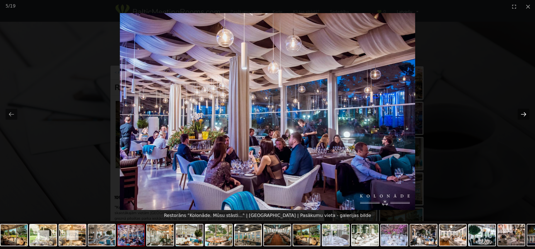
click at [524, 113] on button "Next slide" at bounding box center [524, 114] width 12 height 11
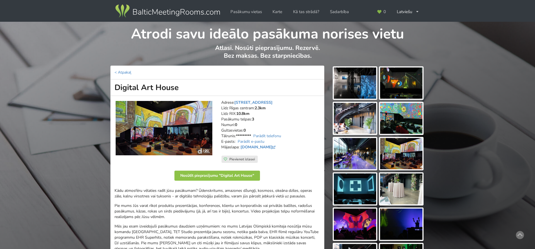
click at [177, 137] on img at bounding box center [164, 128] width 97 height 54
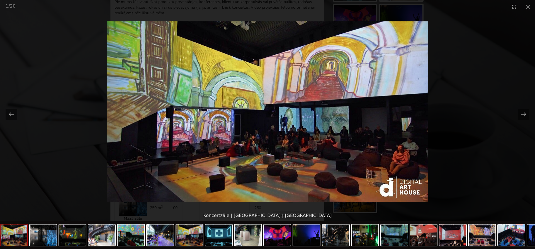
scroll to position [239, 0]
click at [523, 115] on button "Next slide" at bounding box center [524, 114] width 12 height 11
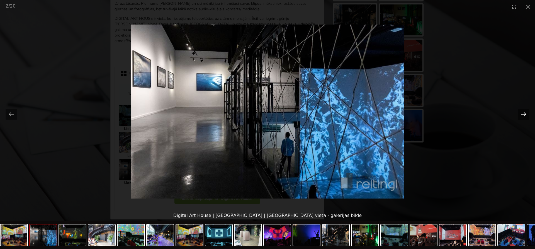
click at [523, 115] on button "Next slide" at bounding box center [524, 114] width 12 height 11
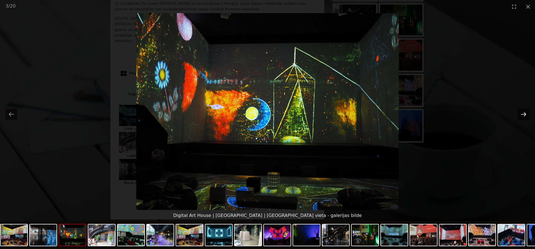
click at [523, 115] on button "Next slide" at bounding box center [524, 114] width 12 height 11
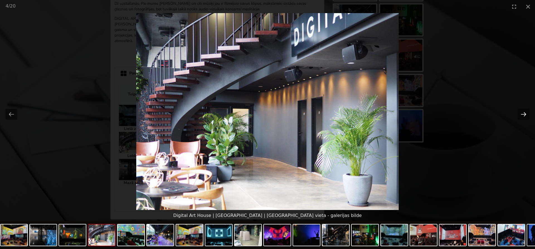
click at [523, 111] on button "Next slide" at bounding box center [524, 114] width 12 height 11
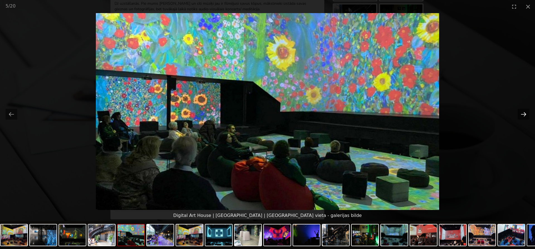
click at [523, 111] on button "Next slide" at bounding box center [524, 114] width 12 height 11
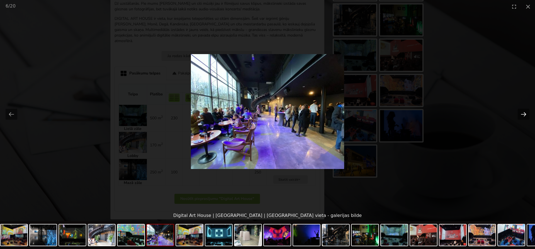
click at [523, 111] on button "Next slide" at bounding box center [524, 114] width 12 height 11
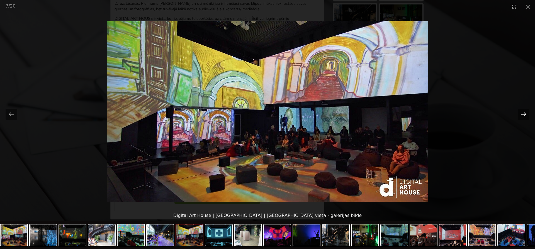
click at [524, 114] on button "Next slide" at bounding box center [524, 114] width 12 height 11
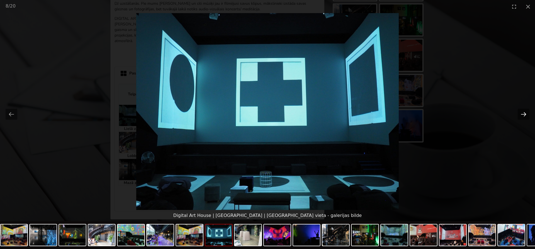
click at [524, 114] on button "Next slide" at bounding box center [524, 114] width 12 height 11
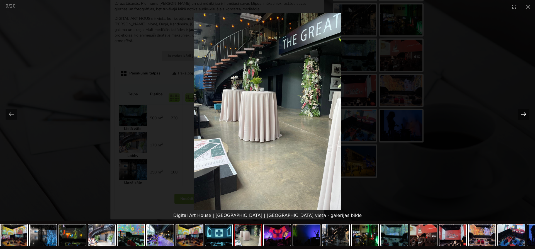
click at [524, 114] on button "Next slide" at bounding box center [524, 114] width 12 height 11
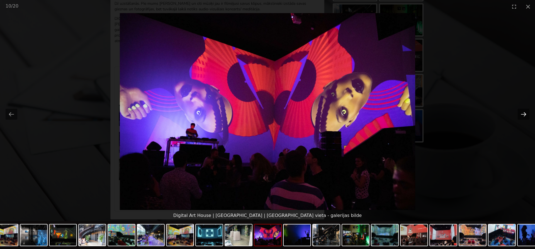
click at [524, 114] on button "Next slide" at bounding box center [524, 114] width 12 height 11
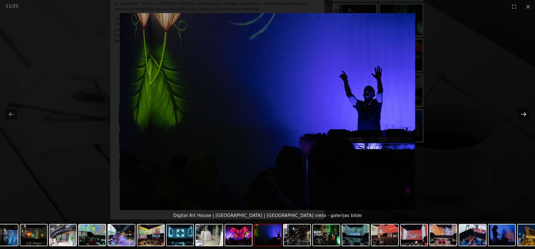
click at [524, 114] on button "Next slide" at bounding box center [524, 114] width 12 height 11
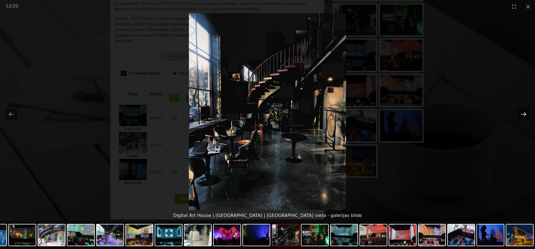
click at [524, 114] on button "Next slide" at bounding box center [524, 114] width 12 height 11
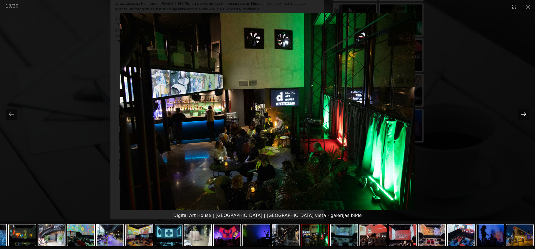
click at [524, 114] on button "Next slide" at bounding box center [524, 114] width 12 height 11
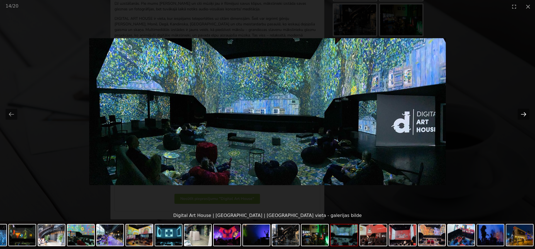
click at [524, 114] on button "Next slide" at bounding box center [524, 114] width 12 height 11
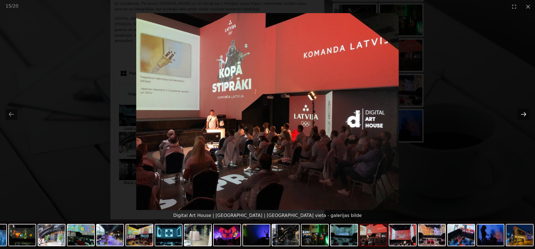
click at [524, 114] on button "Next slide" at bounding box center [524, 114] width 12 height 11
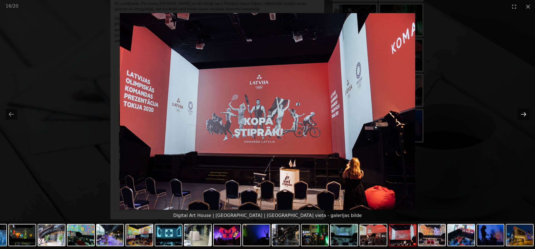
click at [524, 114] on button "Next slide" at bounding box center [524, 114] width 12 height 11
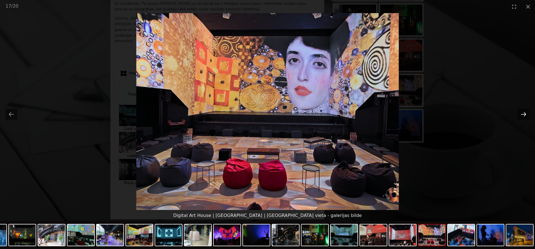
click at [524, 114] on button "Next slide" at bounding box center [524, 114] width 12 height 11
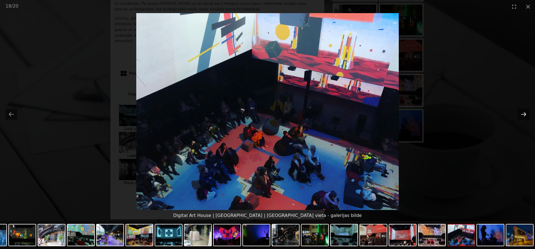
click at [524, 114] on button "Next slide" at bounding box center [524, 114] width 12 height 11
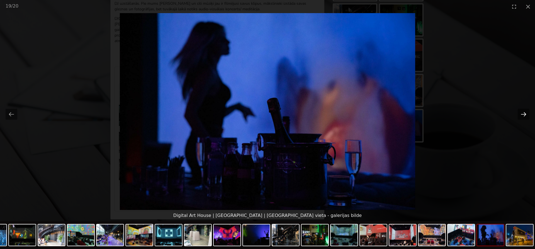
click at [524, 114] on button "Next slide" at bounding box center [524, 114] width 12 height 11
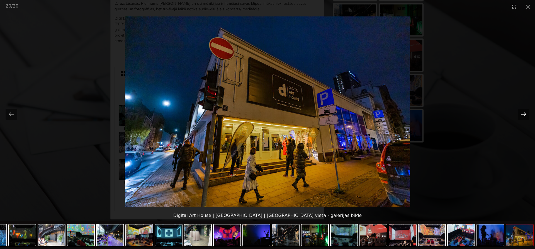
click at [524, 114] on button "Next slide" at bounding box center [524, 114] width 12 height 11
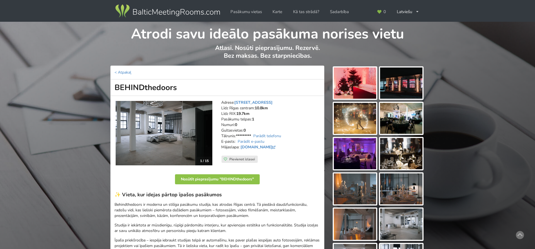
click at [163, 128] on img at bounding box center [164, 133] width 97 height 64
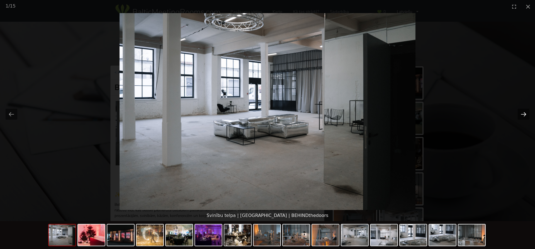
click at [524, 112] on button "Next slide" at bounding box center [524, 114] width 12 height 11
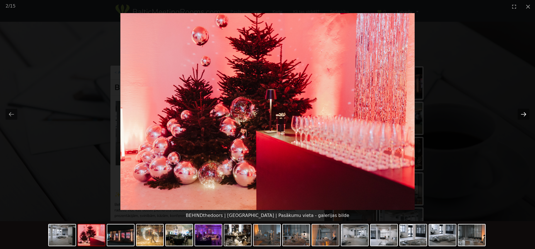
click at [524, 112] on button "Next slide" at bounding box center [524, 114] width 12 height 11
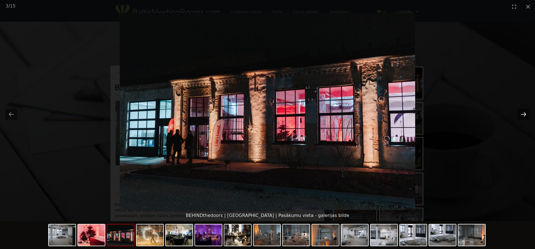
click at [524, 112] on button "Next slide" at bounding box center [524, 114] width 12 height 11
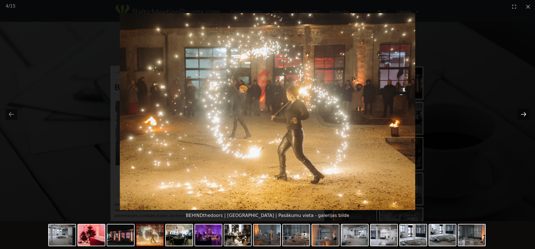
click at [524, 112] on button "Next slide" at bounding box center [524, 114] width 12 height 11
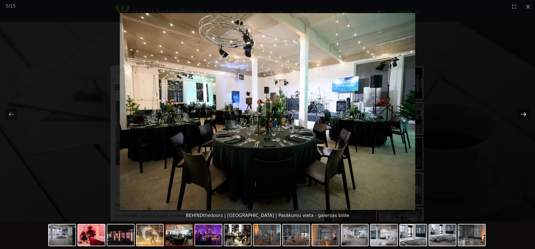
click at [524, 112] on button "Next slide" at bounding box center [524, 114] width 12 height 11
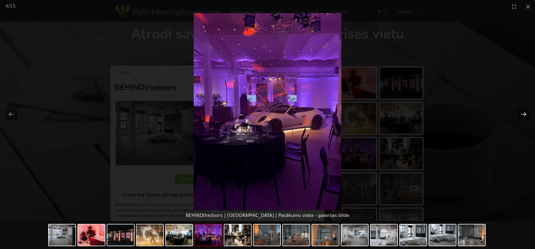
click at [524, 112] on button "Next slide" at bounding box center [524, 114] width 12 height 11
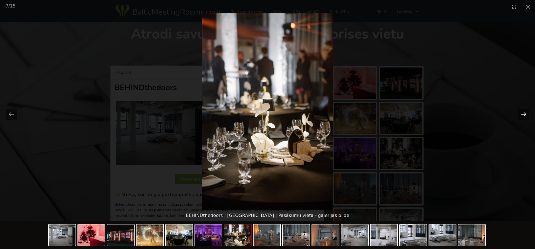
click at [524, 112] on button "Next slide" at bounding box center [524, 114] width 12 height 11
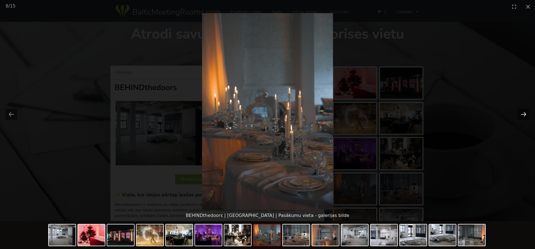
click at [524, 112] on button "Next slide" at bounding box center [524, 114] width 12 height 11
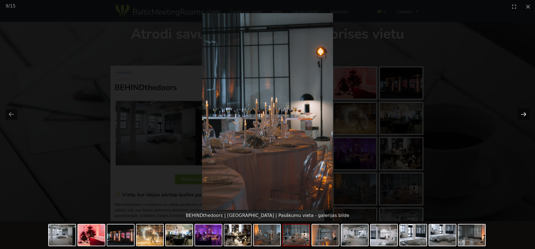
click at [524, 112] on button "Next slide" at bounding box center [524, 114] width 12 height 11
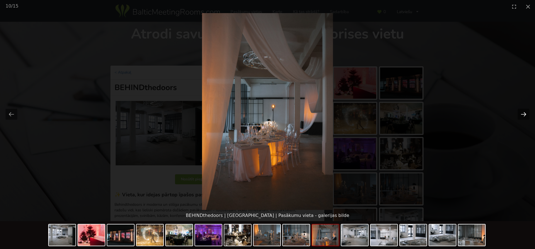
click at [524, 112] on button "Next slide" at bounding box center [524, 114] width 12 height 11
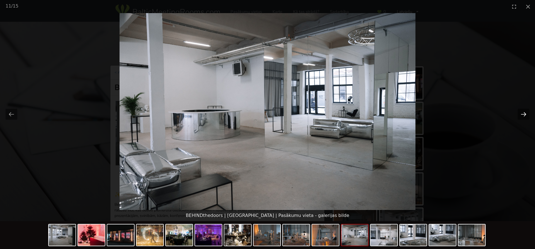
click at [524, 112] on button "Next slide" at bounding box center [524, 114] width 12 height 11
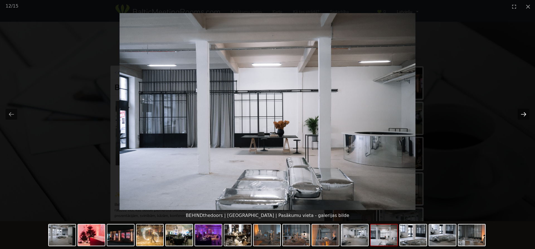
click at [524, 112] on button "Next slide" at bounding box center [524, 114] width 12 height 11
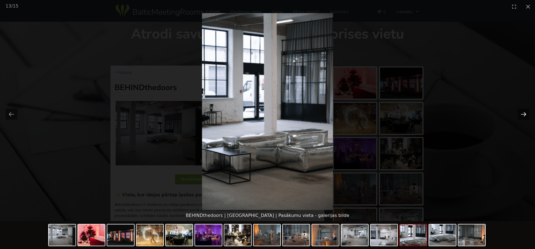
click at [524, 112] on button "Next slide" at bounding box center [524, 114] width 12 height 11
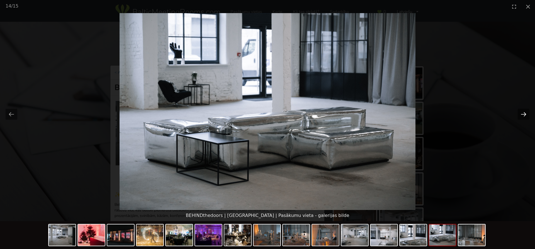
click at [524, 112] on button "Next slide" at bounding box center [524, 114] width 12 height 11
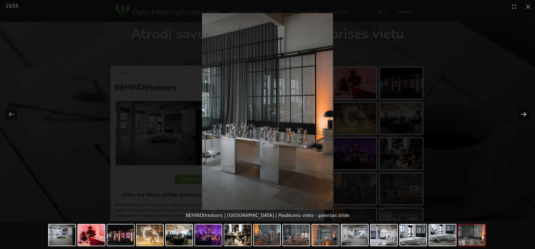
click at [524, 112] on button "Next slide" at bounding box center [524, 114] width 12 height 11
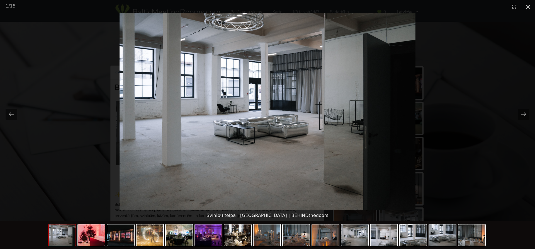
click at [528, 7] on button "Close gallery" at bounding box center [528, 6] width 14 height 13
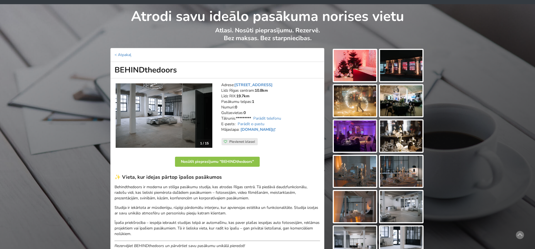
scroll to position [28, 0]
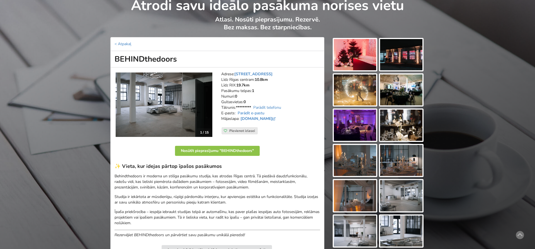
click at [262, 113] on link "Parādīt e-pastu" at bounding box center [251, 112] width 27 height 5
drag, startPoint x: 284, startPoint y: 113, endPoint x: 236, endPoint y: 112, distance: 48.5
click at [236, 112] on address "Adrese: Brīvības gatve 401C, Rīga Līdz Rīgas centram: 10.8km Līdz RIX: 19.7km P…" at bounding box center [270, 99] width 99 height 56
copy address "info@behindthedoors.lv"
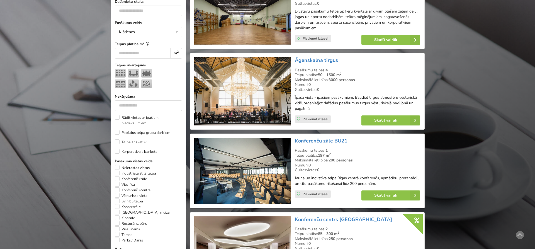
scroll to position [284, 0]
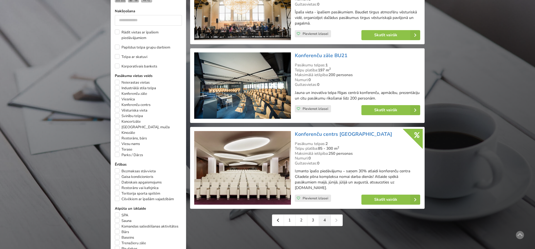
click at [338, 220] on div "1 2 3 4" at bounding box center [307, 220] width 71 height 12
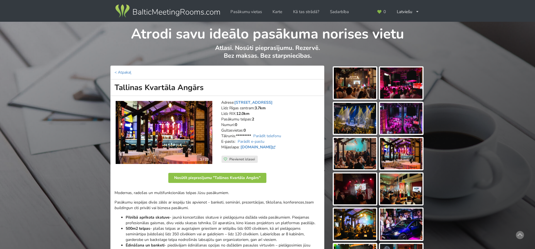
click at [179, 131] on img at bounding box center [164, 132] width 97 height 63
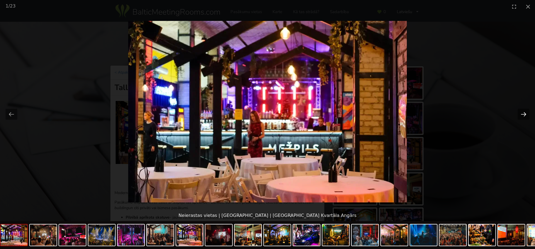
click at [523, 114] on button "Next slide" at bounding box center [524, 114] width 12 height 11
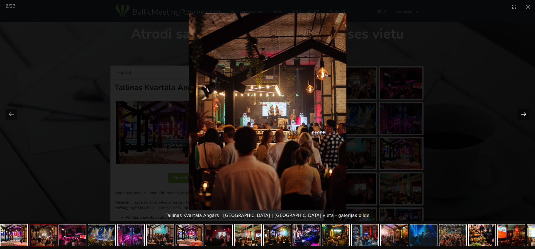
click at [523, 114] on button "Next slide" at bounding box center [524, 114] width 12 height 11
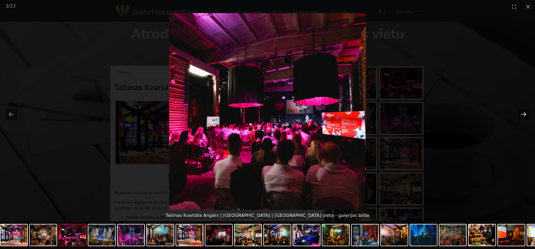
click at [523, 114] on button "Next slide" at bounding box center [524, 114] width 12 height 11
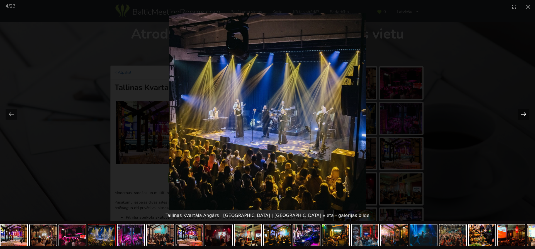
click at [523, 114] on button "Next slide" at bounding box center [524, 114] width 12 height 11
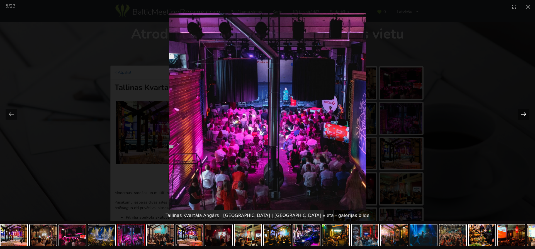
click at [522, 113] on button "Next slide" at bounding box center [524, 114] width 12 height 11
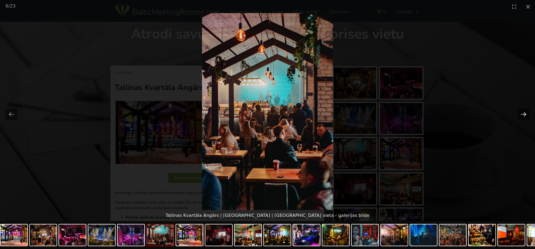
click at [522, 113] on button "Next slide" at bounding box center [524, 114] width 12 height 11
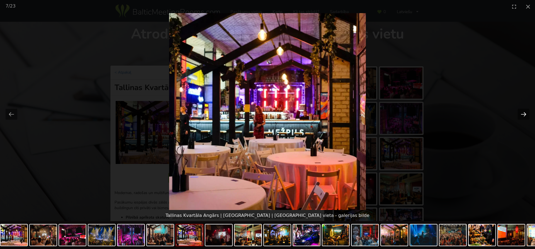
click at [522, 113] on button "Next slide" at bounding box center [524, 114] width 12 height 11
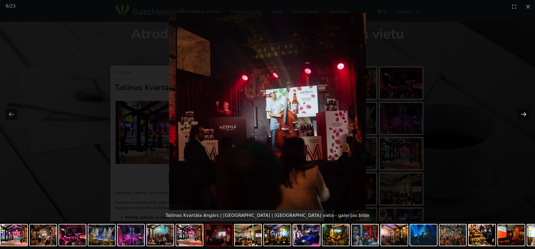
click at [522, 113] on button "Next slide" at bounding box center [524, 114] width 12 height 11
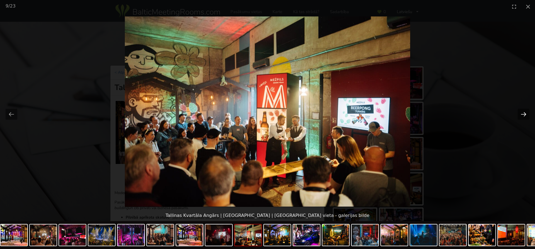
click at [522, 113] on button "Next slide" at bounding box center [524, 114] width 12 height 11
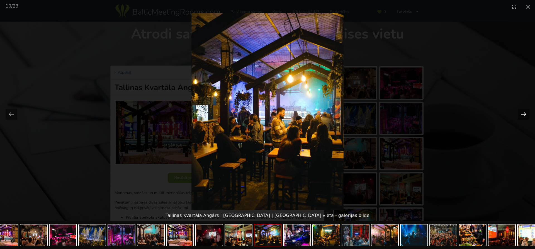
click at [522, 113] on button "Next slide" at bounding box center [524, 114] width 12 height 11
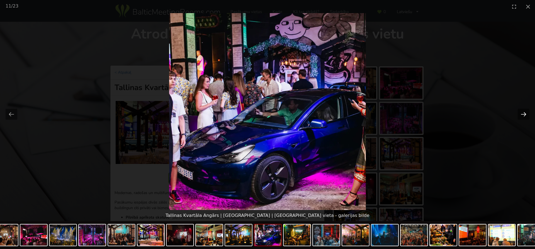
click at [522, 113] on button "Next slide" at bounding box center [524, 114] width 12 height 11
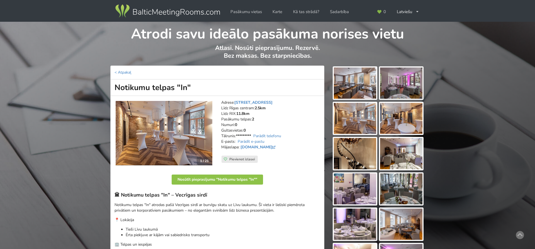
click at [164, 136] on img at bounding box center [164, 133] width 97 height 65
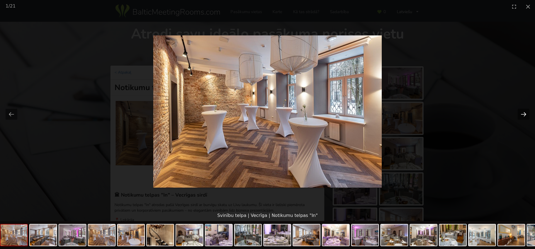
click at [528, 114] on button "Next slide" at bounding box center [524, 114] width 12 height 11
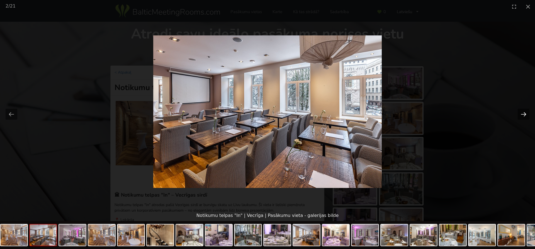
click at [528, 114] on button "Next slide" at bounding box center [524, 114] width 12 height 11
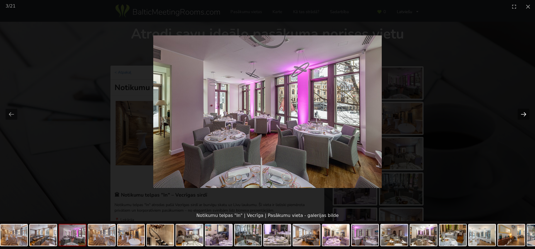
click at [524, 115] on button "Next slide" at bounding box center [524, 114] width 12 height 11
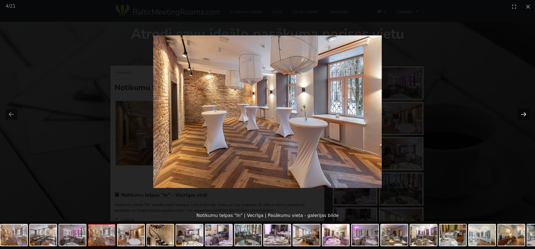
click at [524, 115] on button "Next slide" at bounding box center [524, 114] width 12 height 11
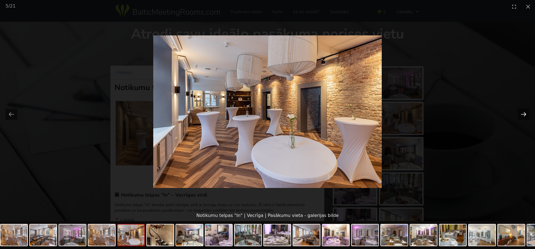
click at [524, 115] on button "Next slide" at bounding box center [524, 114] width 12 height 11
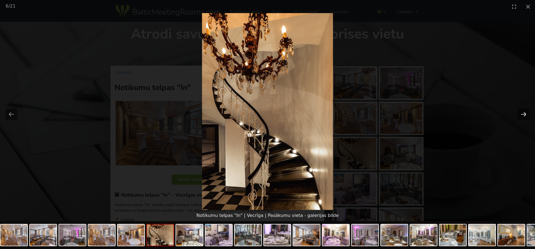
click at [524, 115] on button "Next slide" at bounding box center [524, 114] width 12 height 11
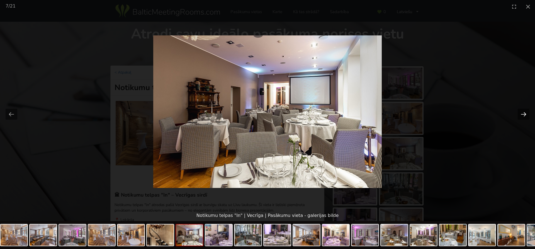
click at [524, 115] on button "Next slide" at bounding box center [524, 114] width 12 height 11
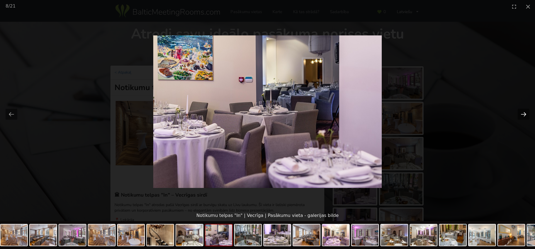
click at [524, 115] on button "Next slide" at bounding box center [524, 114] width 12 height 11
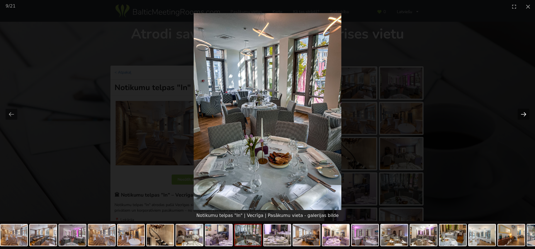
click at [524, 115] on button "Next slide" at bounding box center [524, 114] width 12 height 11
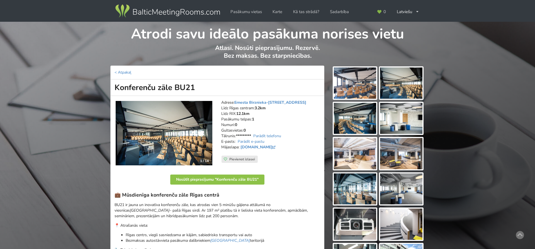
click at [166, 124] on img at bounding box center [164, 133] width 97 height 65
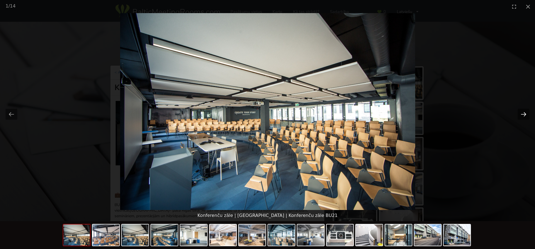
click at [525, 113] on button "Next slide" at bounding box center [524, 114] width 12 height 11
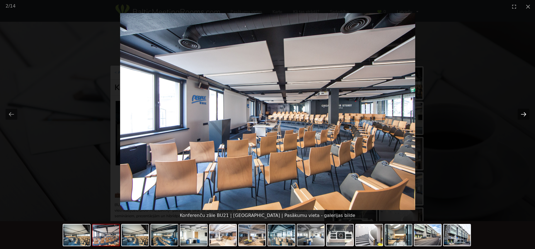
click at [525, 113] on button "Next slide" at bounding box center [524, 114] width 12 height 11
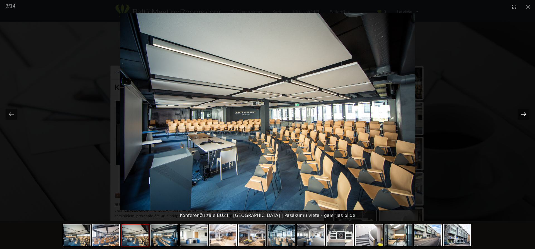
click at [525, 113] on button "Next slide" at bounding box center [524, 114] width 12 height 11
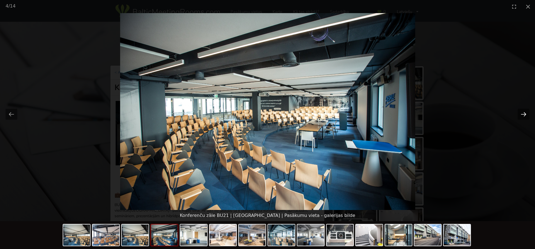
click at [525, 113] on button "Next slide" at bounding box center [524, 114] width 12 height 11
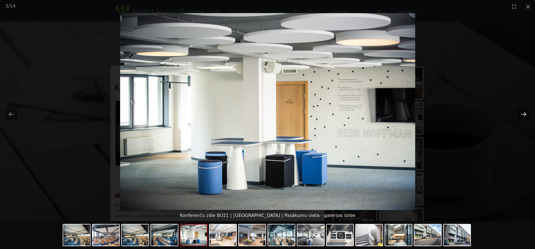
click at [525, 113] on button "Next slide" at bounding box center [524, 114] width 12 height 11
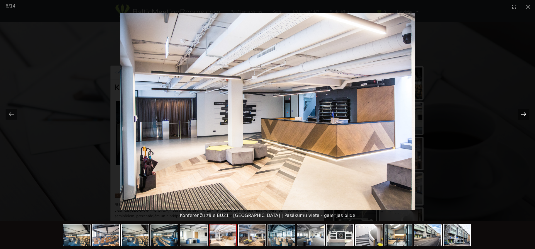
click at [525, 113] on button "Next slide" at bounding box center [524, 114] width 12 height 11
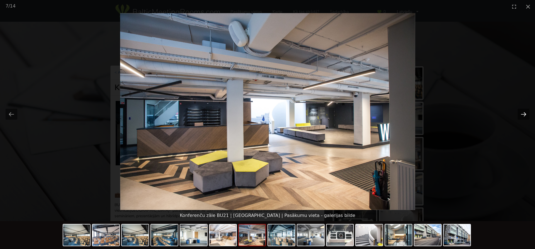
click at [525, 113] on button "Next slide" at bounding box center [524, 114] width 12 height 11
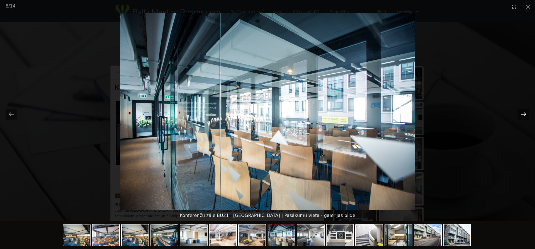
click at [525, 113] on button "Next slide" at bounding box center [524, 114] width 12 height 11
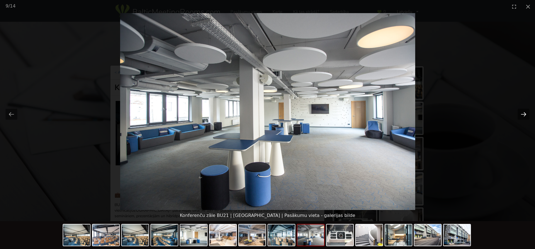
click at [525, 113] on button "Next slide" at bounding box center [524, 114] width 12 height 11
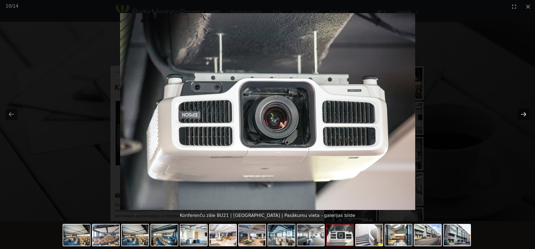
click at [525, 113] on button "Next slide" at bounding box center [524, 114] width 12 height 11
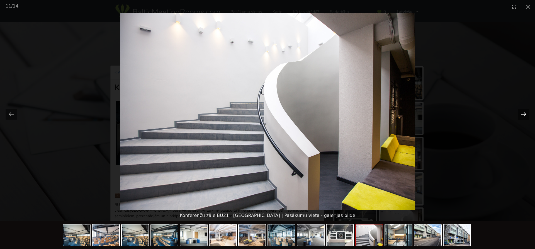
click at [525, 113] on button "Next slide" at bounding box center [524, 114] width 12 height 11
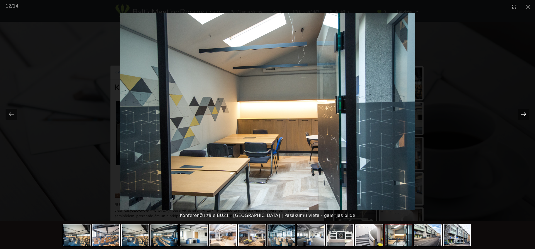
click at [525, 113] on button "Next slide" at bounding box center [524, 114] width 12 height 11
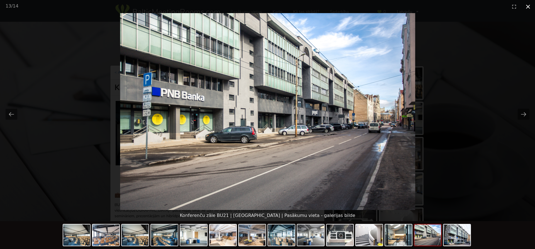
click at [528, 7] on button "Close gallery" at bounding box center [528, 6] width 14 height 13
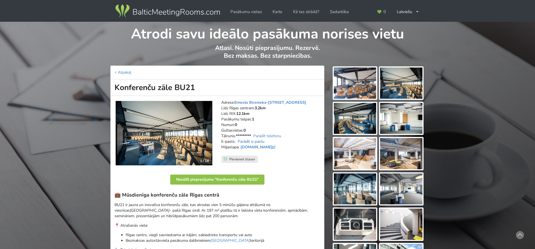
click at [250, 140] on link "Parādīt e-pastu" at bounding box center [251, 141] width 27 height 5
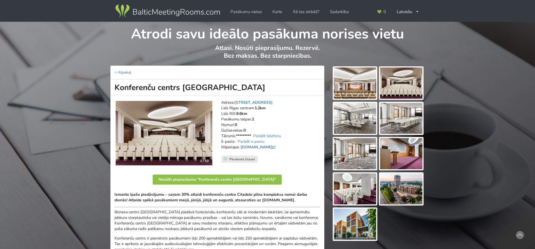
click at [178, 130] on img at bounding box center [164, 133] width 97 height 65
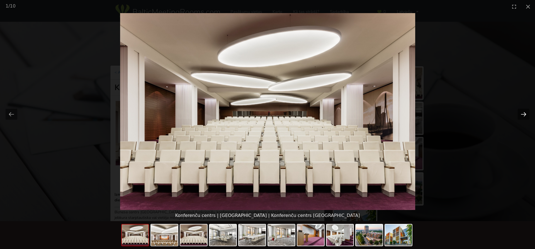
click at [527, 113] on button "Next slide" at bounding box center [524, 114] width 12 height 11
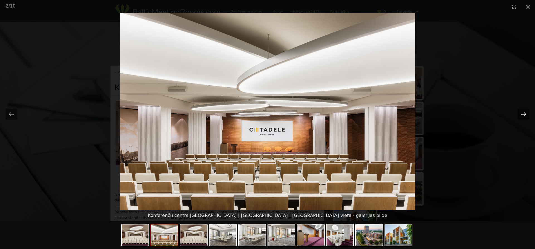
click at [527, 113] on button "Next slide" at bounding box center [524, 114] width 12 height 11
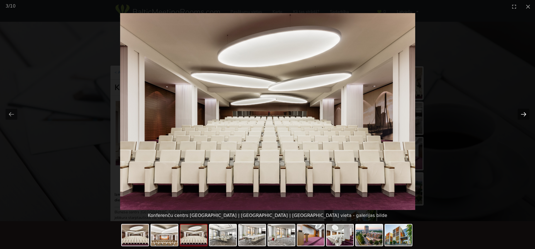
click at [527, 113] on button "Next slide" at bounding box center [524, 114] width 12 height 11
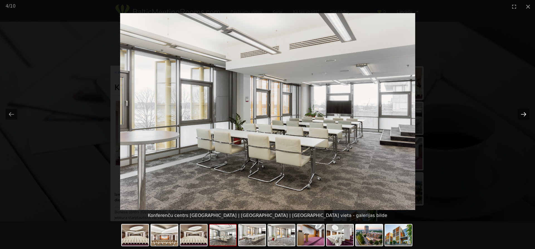
click at [527, 113] on button "Next slide" at bounding box center [524, 114] width 12 height 11
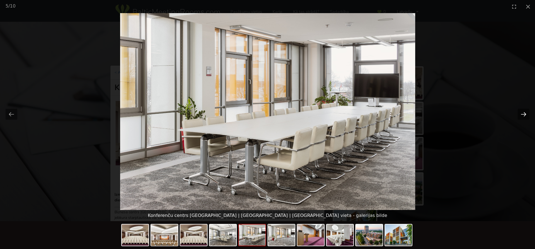
click at [527, 113] on button "Next slide" at bounding box center [524, 114] width 12 height 11
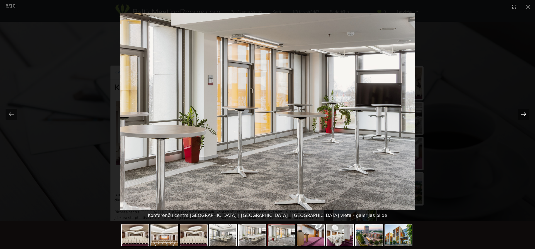
click at [527, 113] on button "Next slide" at bounding box center [524, 114] width 12 height 11
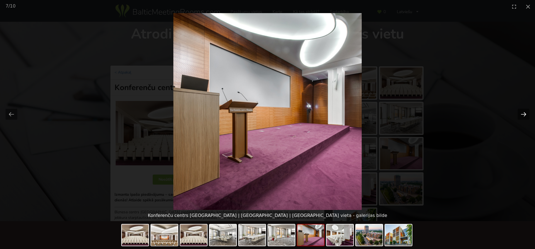
click at [527, 113] on button "Next slide" at bounding box center [524, 114] width 12 height 11
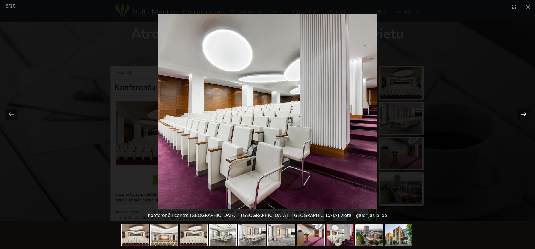
click at [527, 113] on button "Next slide" at bounding box center [524, 114] width 12 height 11
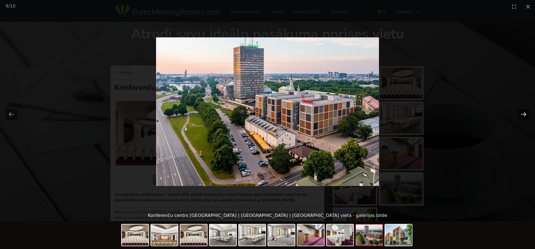
click at [527, 113] on button "Next slide" at bounding box center [524, 114] width 12 height 11
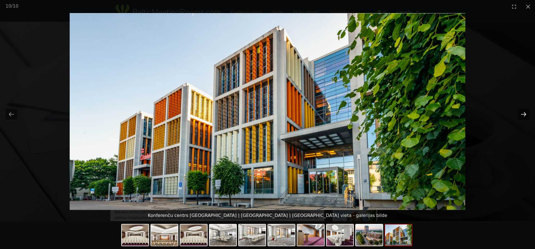
click at [527, 113] on button "Next slide" at bounding box center [524, 114] width 12 height 11
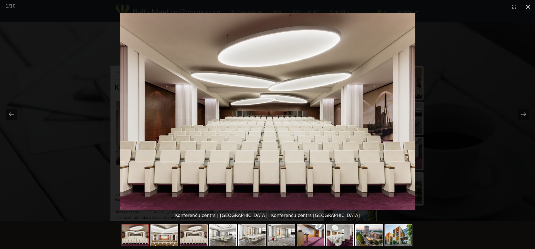
click at [528, 6] on button "Close gallery" at bounding box center [528, 6] width 14 height 13
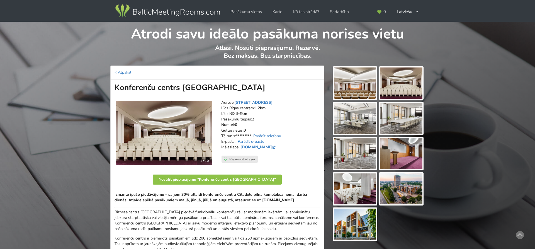
click at [260, 140] on link "Parādīt e-pastu" at bounding box center [251, 141] width 27 height 5
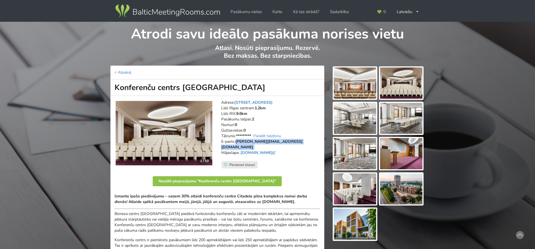
drag, startPoint x: 287, startPoint y: 140, endPoint x: 237, endPoint y: 142, distance: 49.9
click at [237, 142] on address "Adrese: Republikas laukums 2A, Rīga Līdz Rīgas centram: 1.2km Līdz RIX: 9.6km P…" at bounding box center [270, 130] width 99 height 61
copy address "diana.bogrova@lordslb.lv"
